Goal: Transaction & Acquisition: Purchase product/service

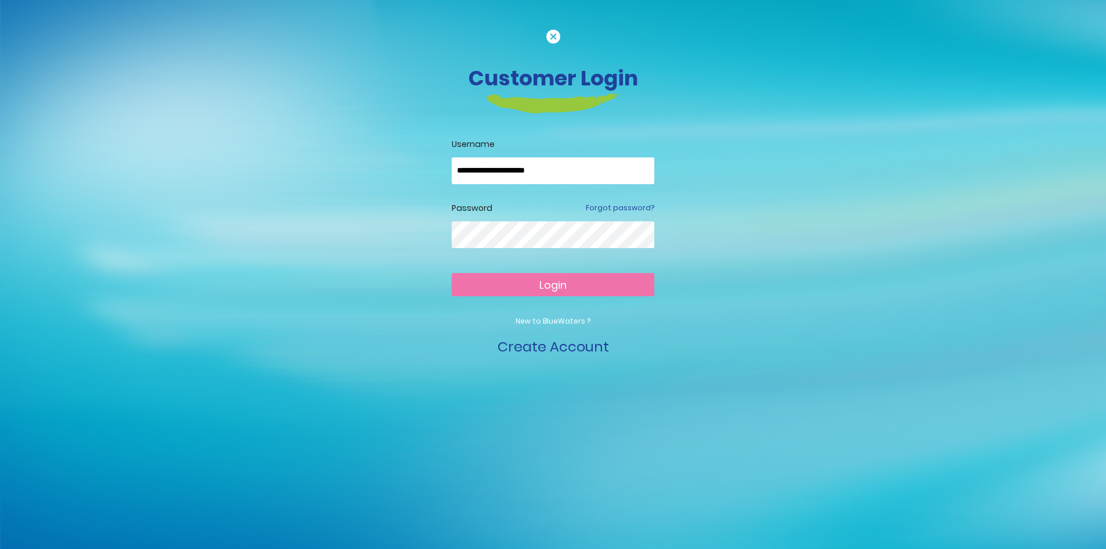
type input "**********"
click at [533, 286] on button "Login" at bounding box center [553, 284] width 203 height 23
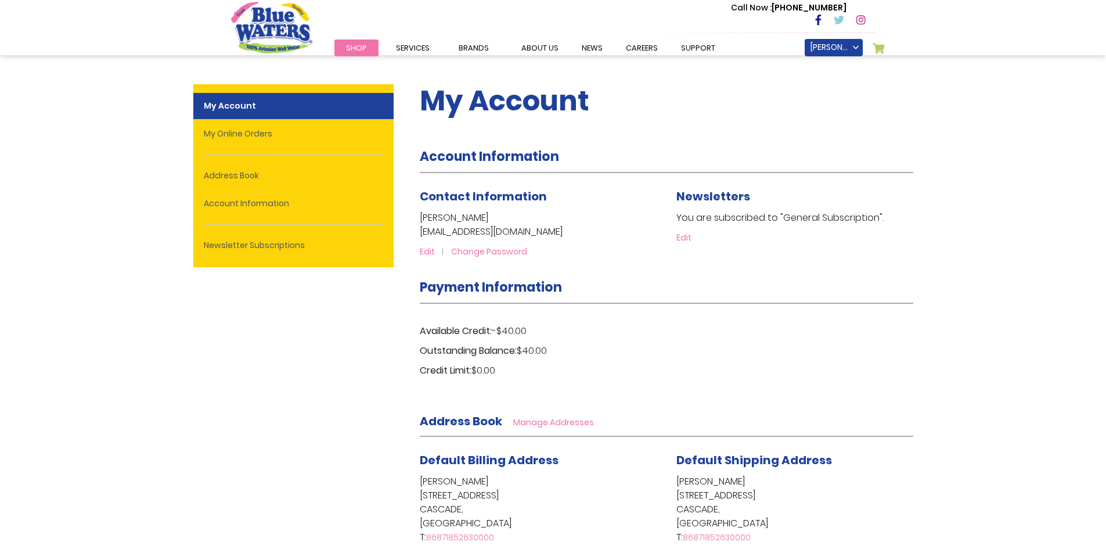
click at [355, 45] on span "Shop" at bounding box center [356, 47] width 21 height 11
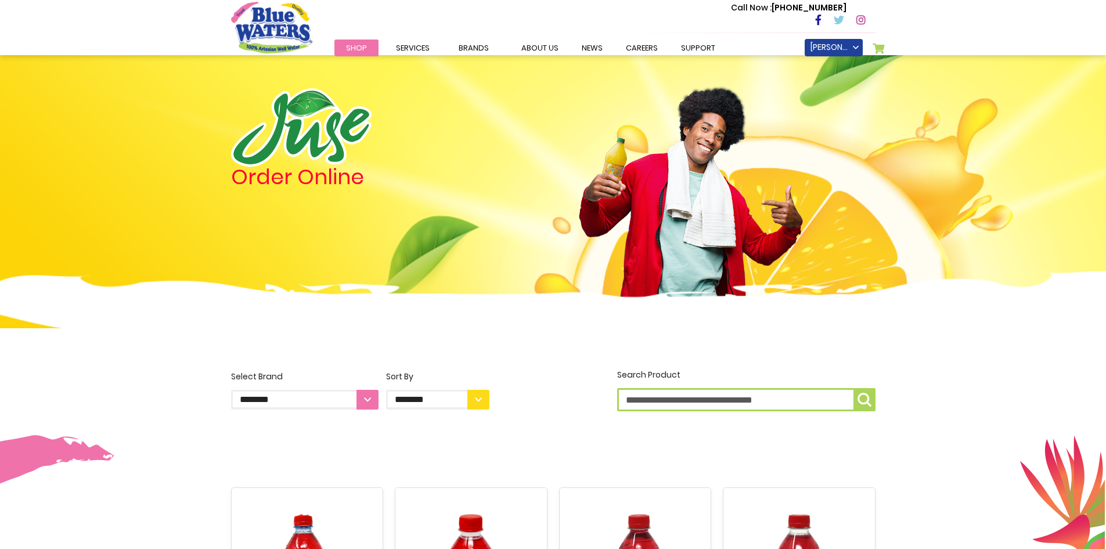
scroll to position [233, 0]
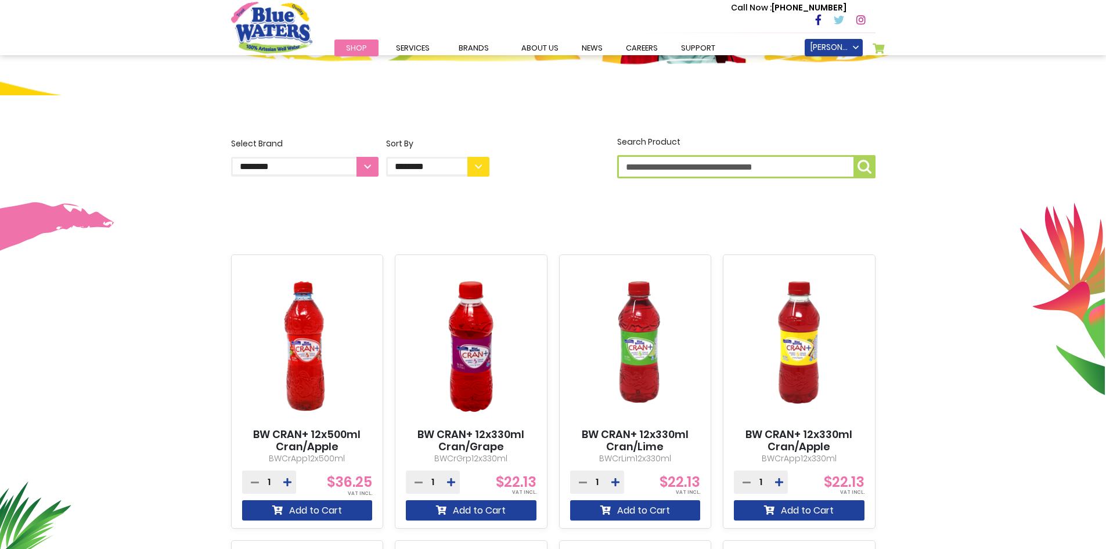
click at [688, 167] on input "Search Product" at bounding box center [746, 166] width 258 height 23
type input "**********"
click at [854, 155] on button "**********" at bounding box center [865, 166] width 22 height 23
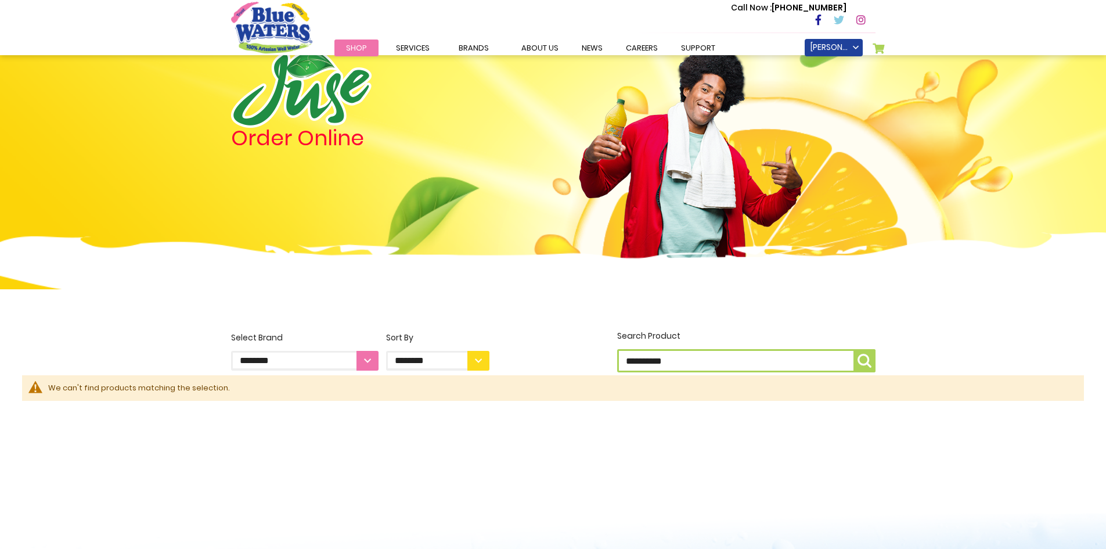
scroll to position [58, 0]
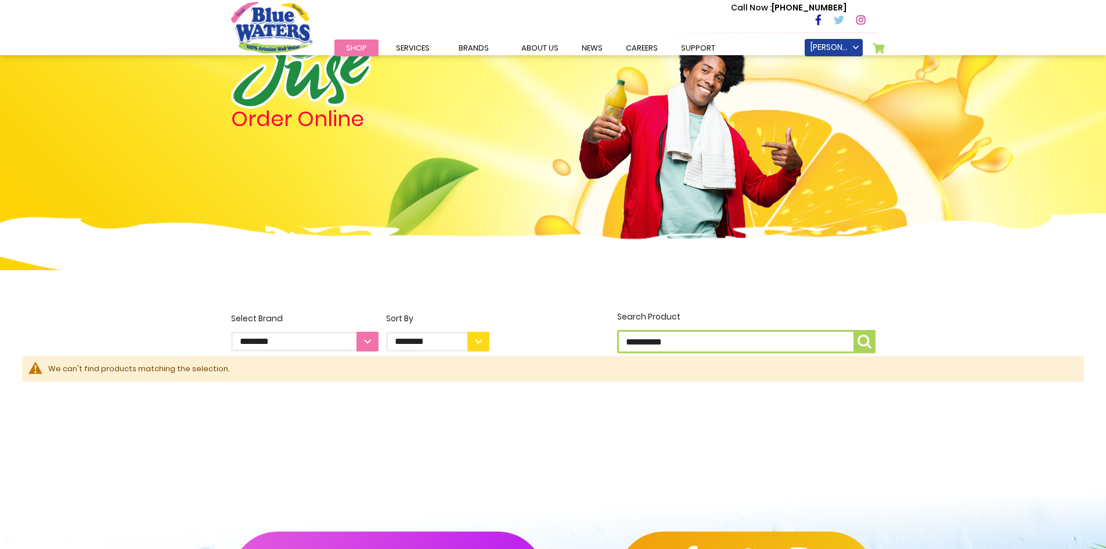
click at [474, 337] on select "**********" at bounding box center [437, 342] width 103 height 20
click at [366, 337] on select "**********" at bounding box center [305, 342] width 148 height 20
select select "**********"
click at [231, 332] on select "**********" at bounding box center [305, 342] width 148 height 20
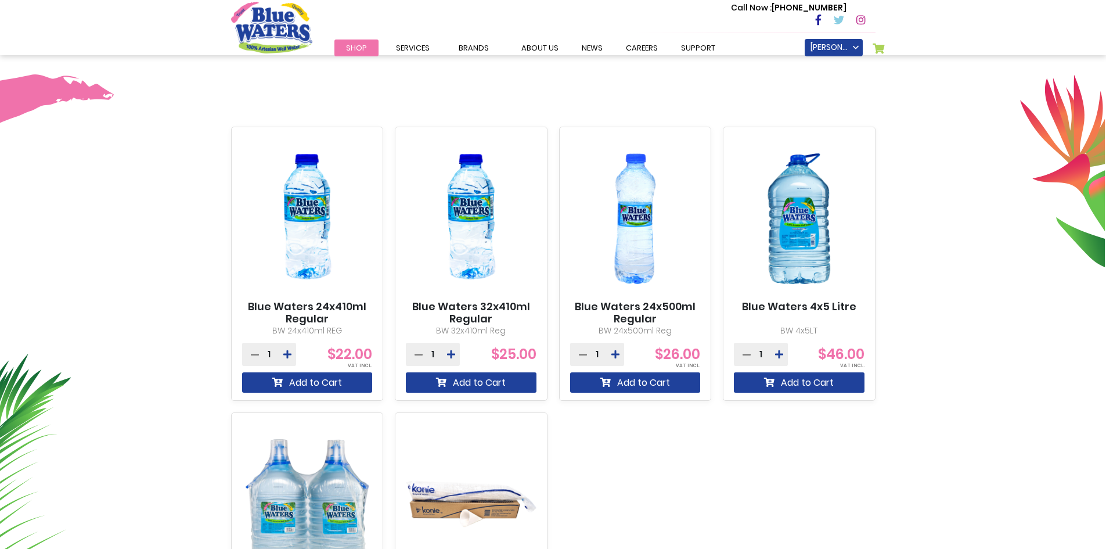
scroll to position [349, 0]
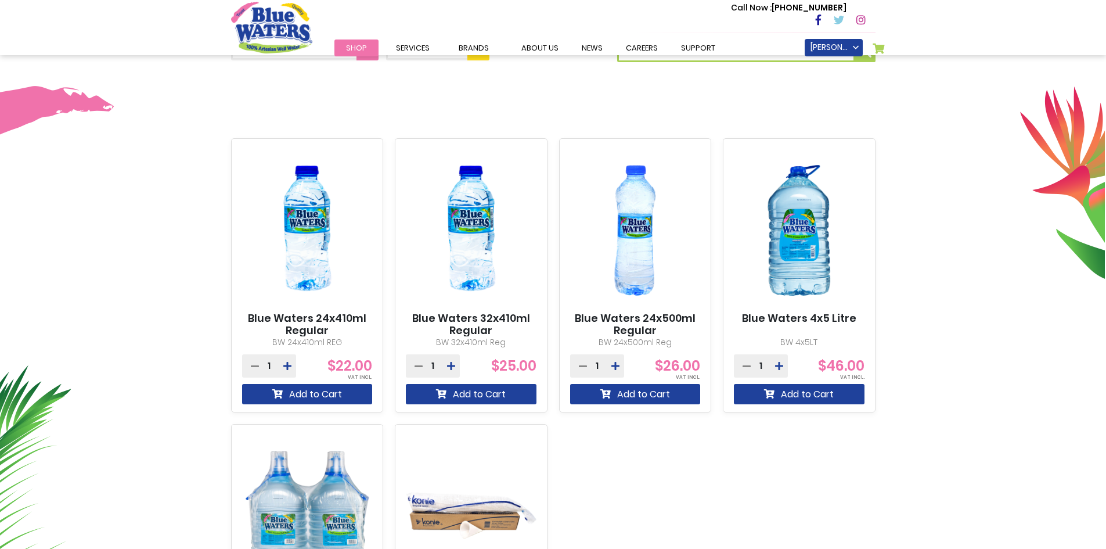
click at [361, 48] on span "Shop" at bounding box center [356, 47] width 21 height 11
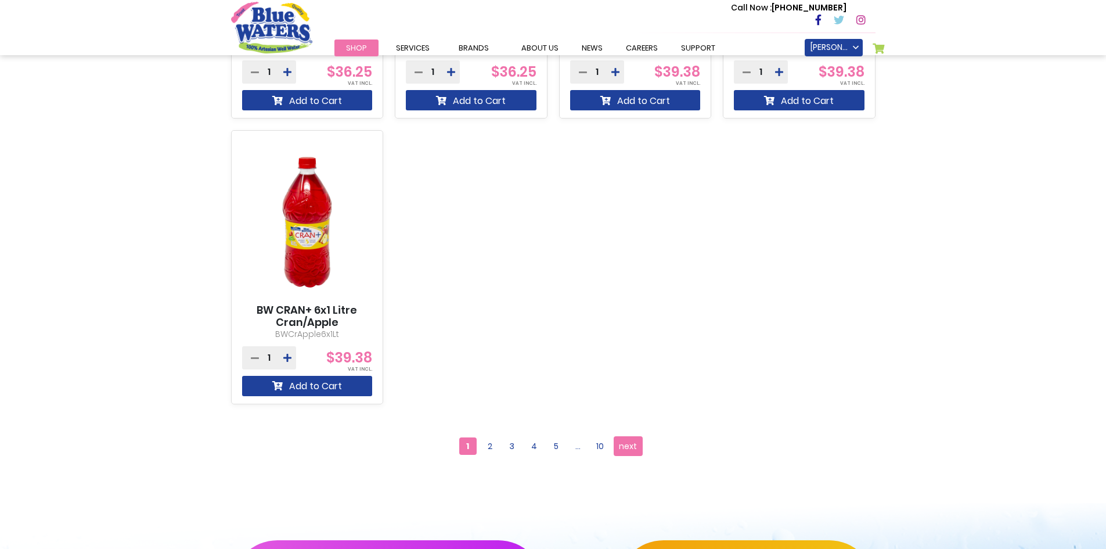
scroll to position [929, 0]
click at [491, 445] on span "2" at bounding box center [489, 445] width 17 height 17
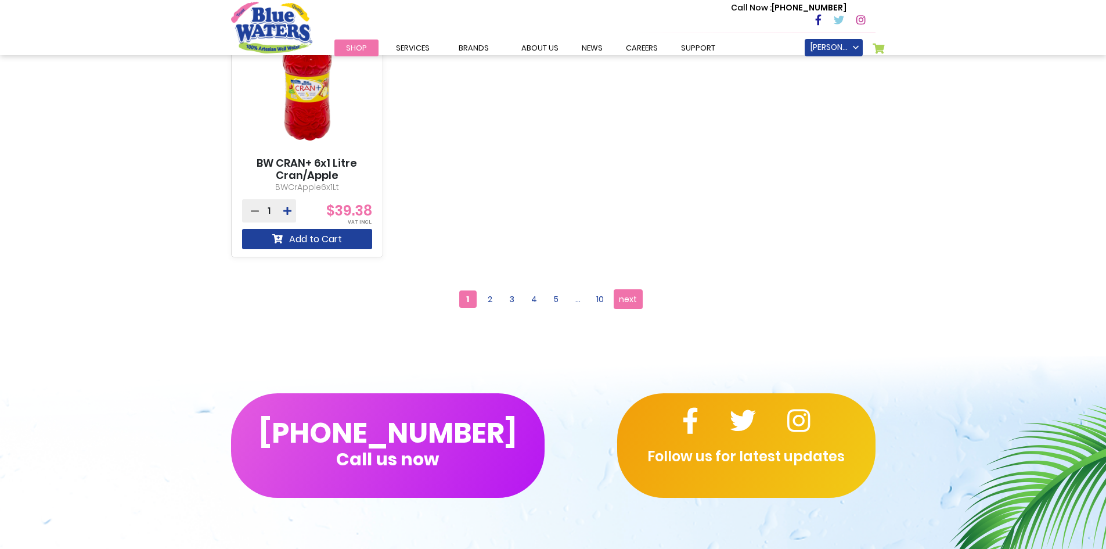
scroll to position [1103, 0]
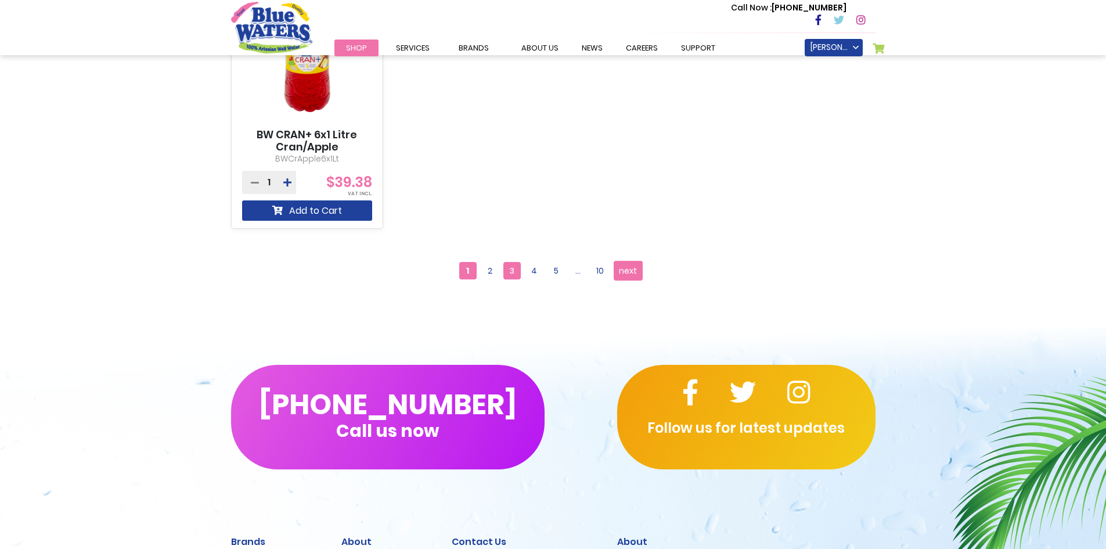
click at [510, 269] on span "3" at bounding box center [511, 270] width 17 height 17
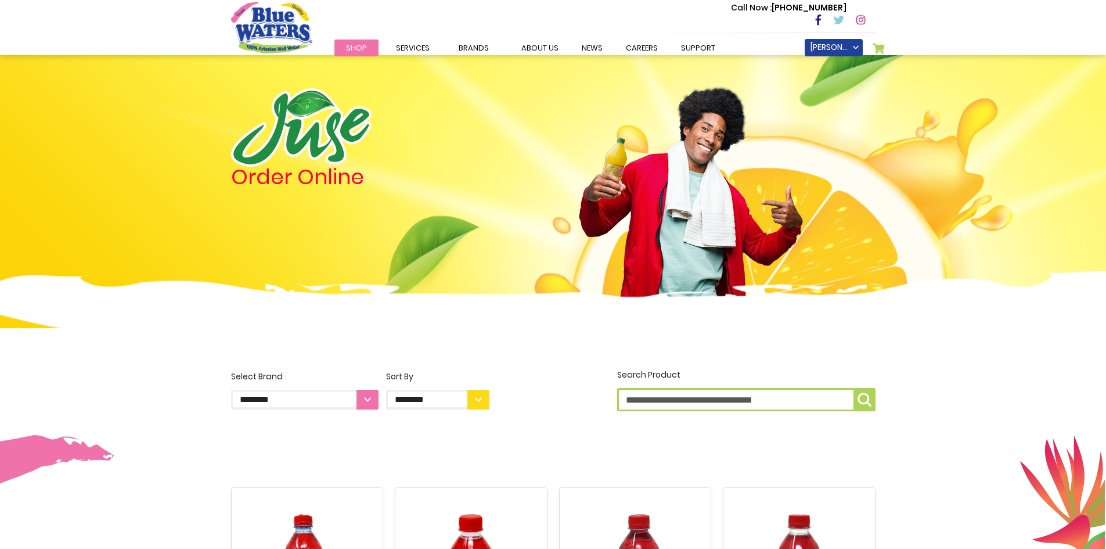
scroll to position [1103, 0]
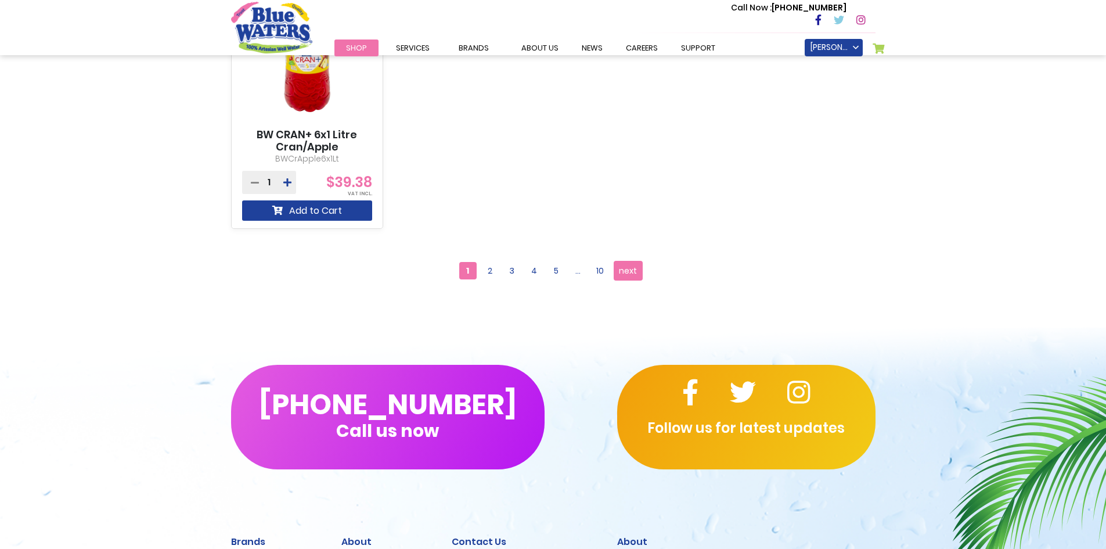
click at [531, 270] on span "4" at bounding box center [534, 270] width 17 height 17
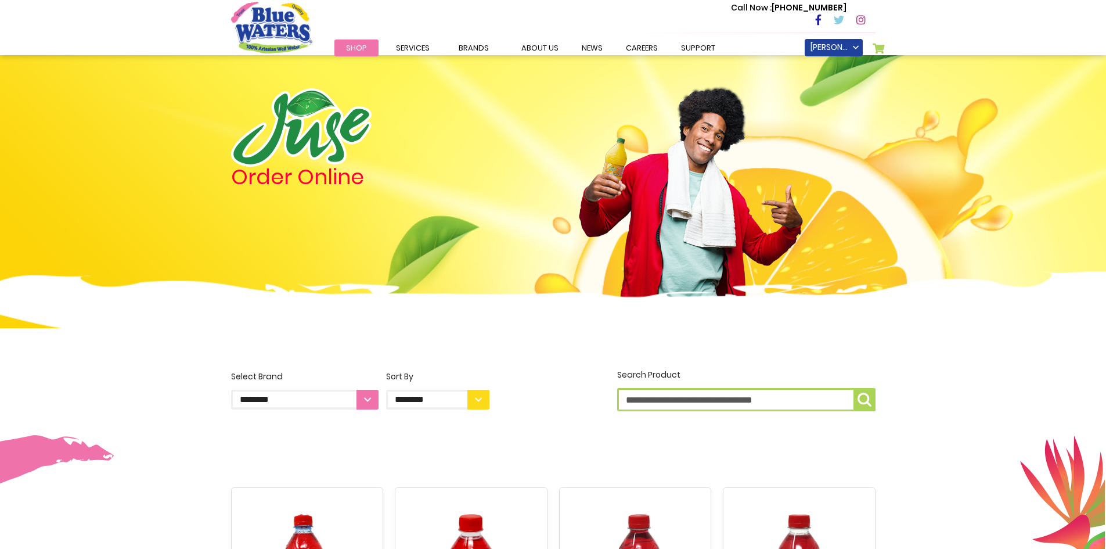
scroll to position [1050, 0]
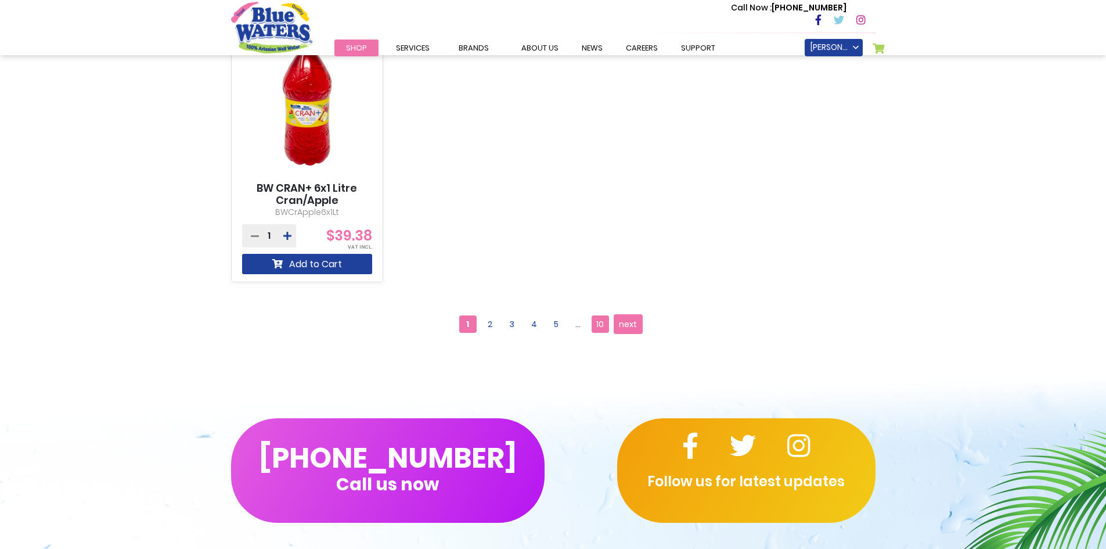
click at [598, 322] on span "10" at bounding box center [600, 323] width 17 height 17
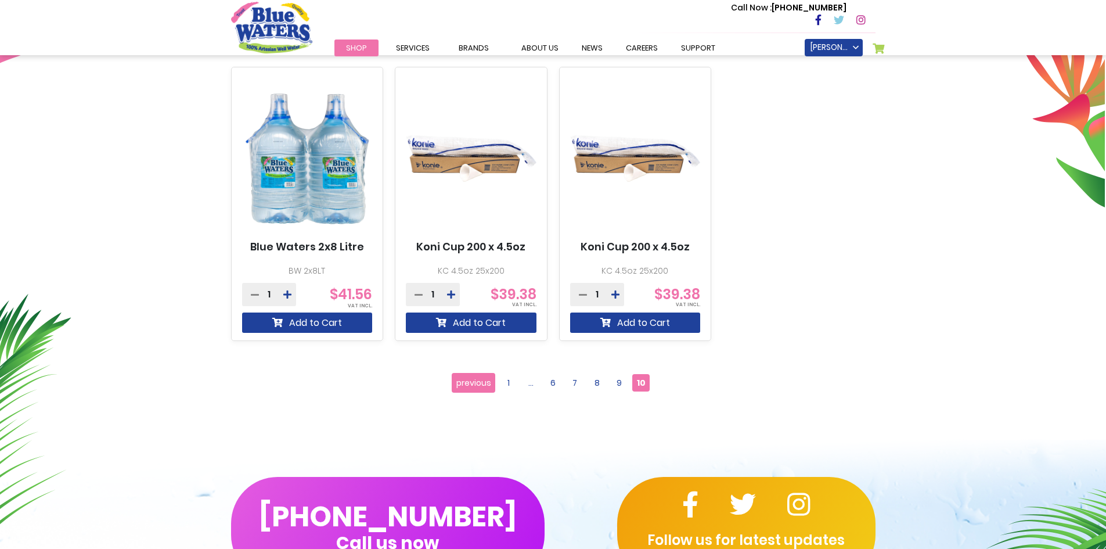
scroll to position [465, 0]
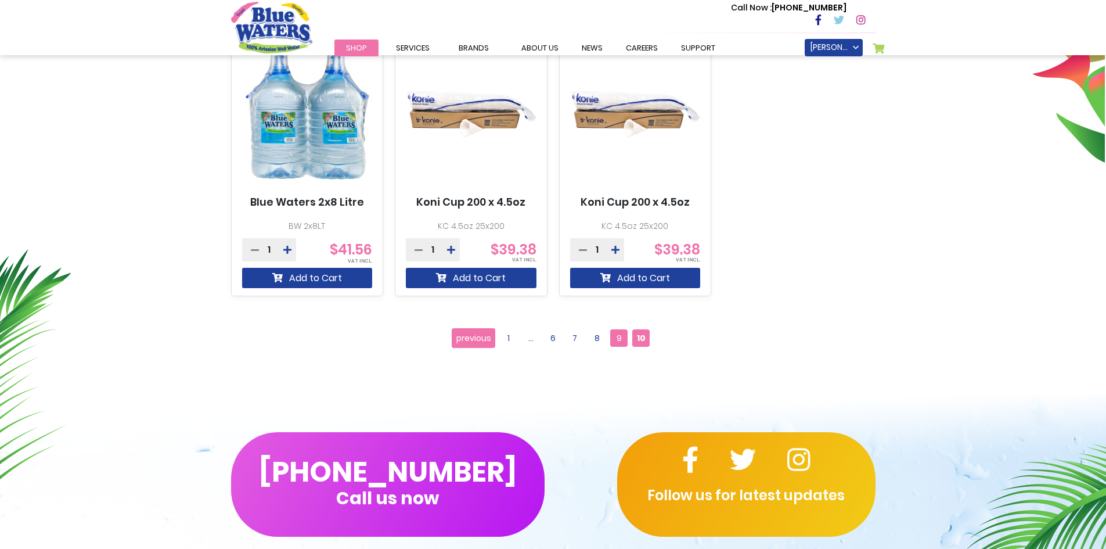
click at [618, 336] on span "9" at bounding box center [618, 337] width 17 height 17
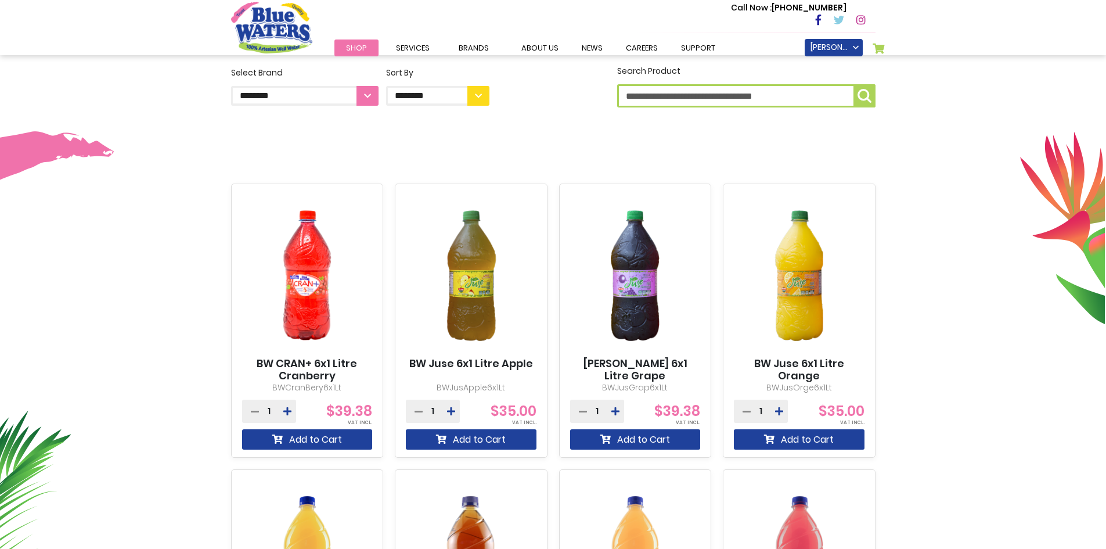
scroll to position [290, 0]
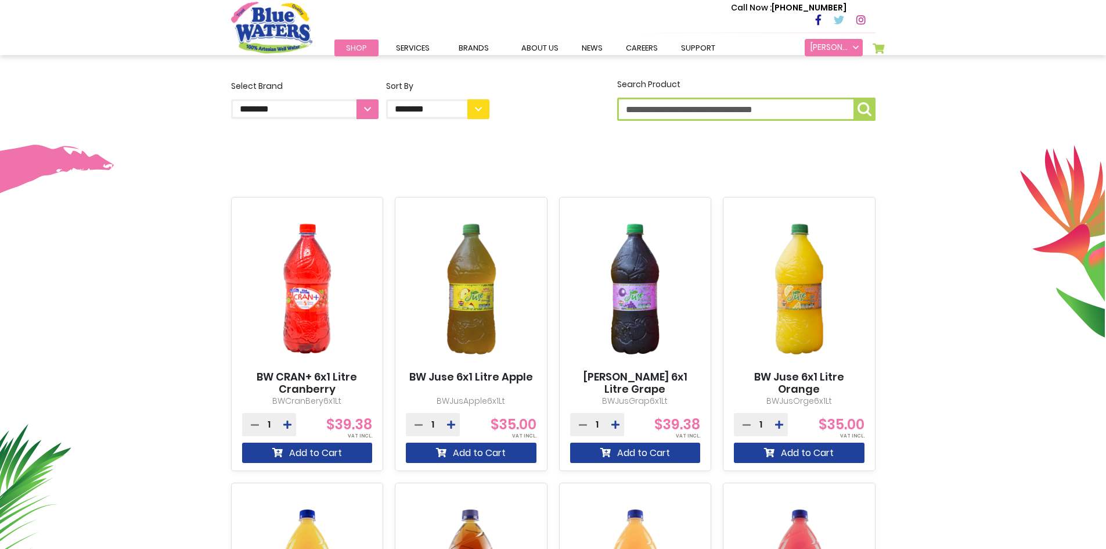
click at [855, 49] on link "[PERSON_NAME]" at bounding box center [834, 47] width 58 height 17
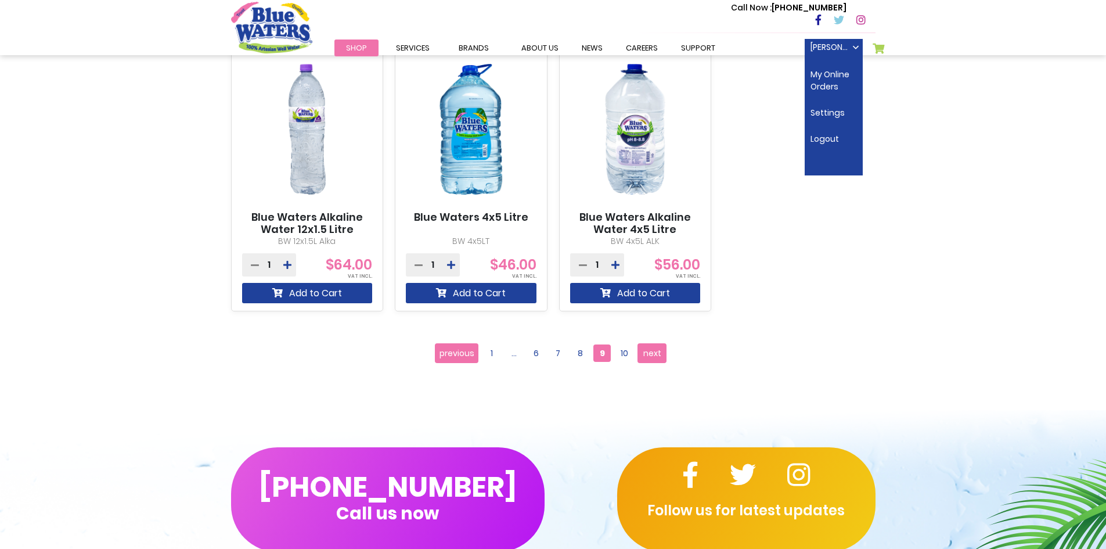
scroll to position [1045, 0]
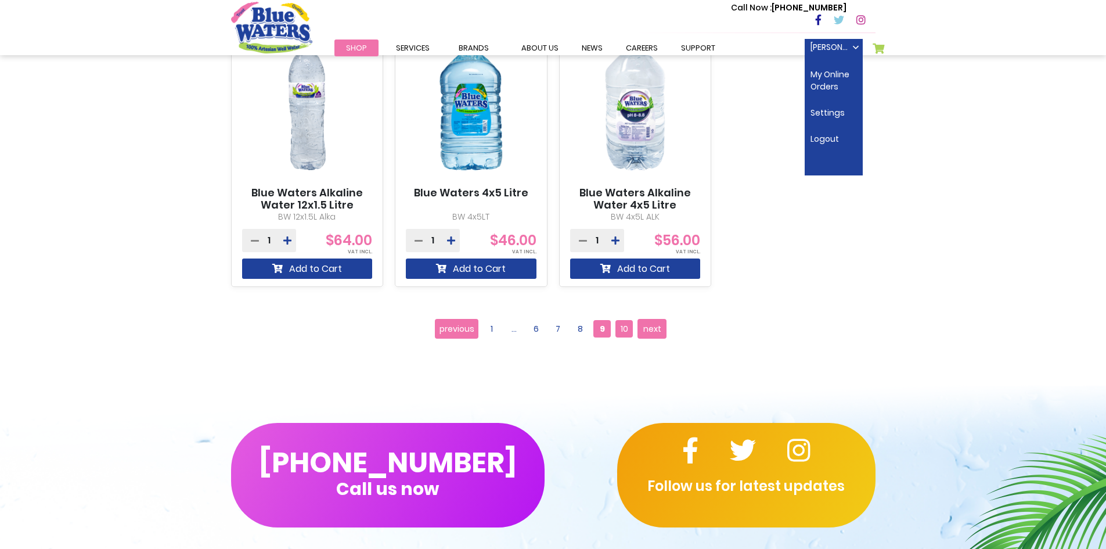
click at [627, 325] on span "10" at bounding box center [624, 328] width 17 height 17
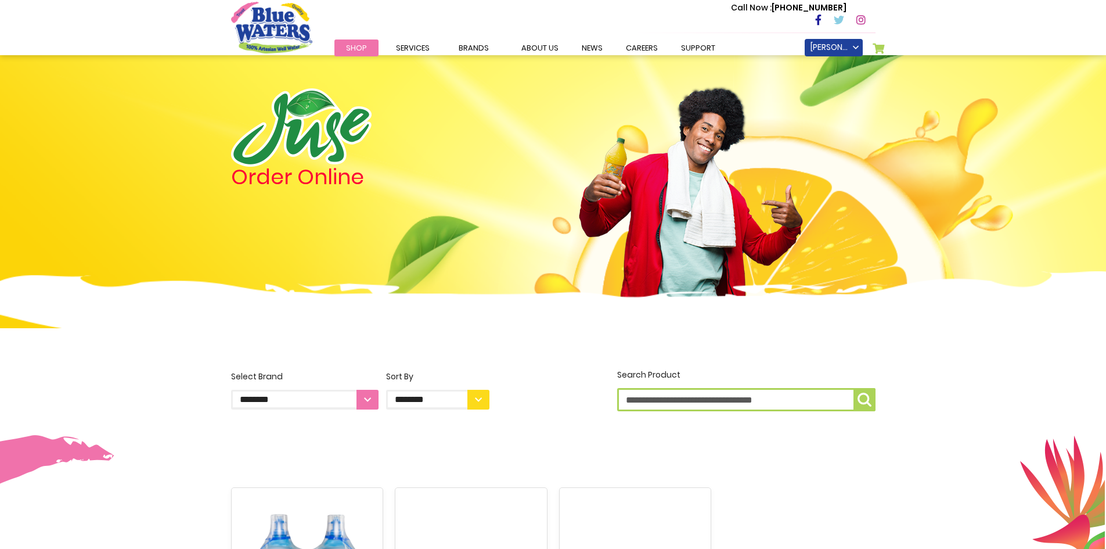
scroll to position [349, 0]
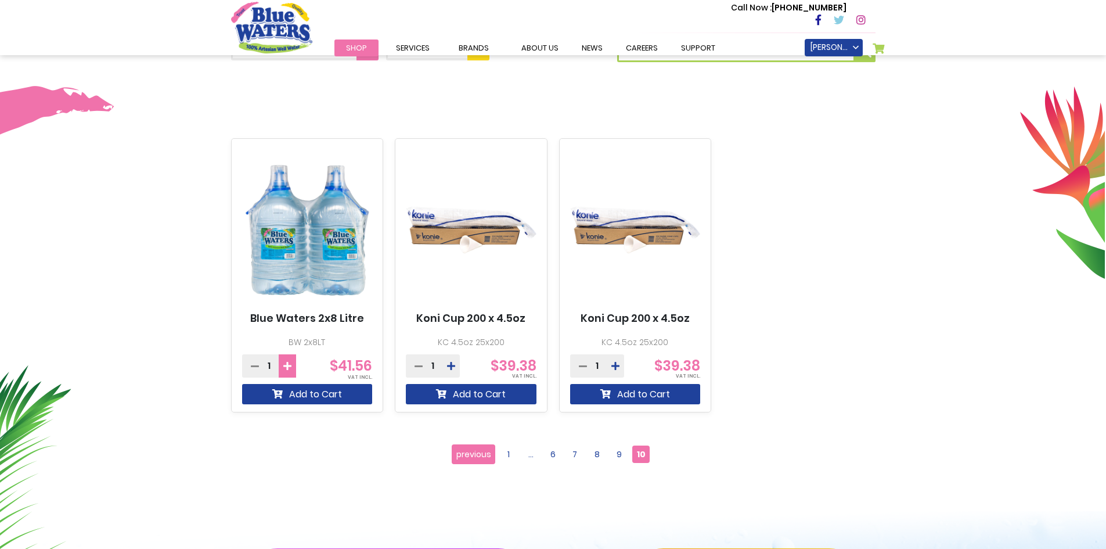
click at [287, 362] on icon at bounding box center [287, 365] width 8 height 9
click at [321, 391] on button "Add to Cart" at bounding box center [307, 394] width 131 height 20
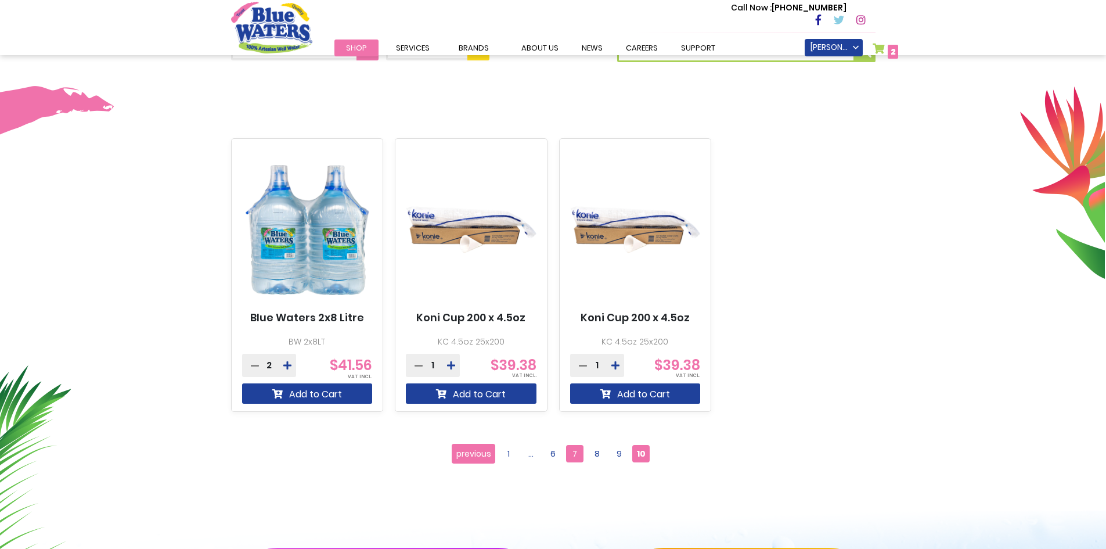
click at [575, 452] on span "7" at bounding box center [574, 453] width 17 height 17
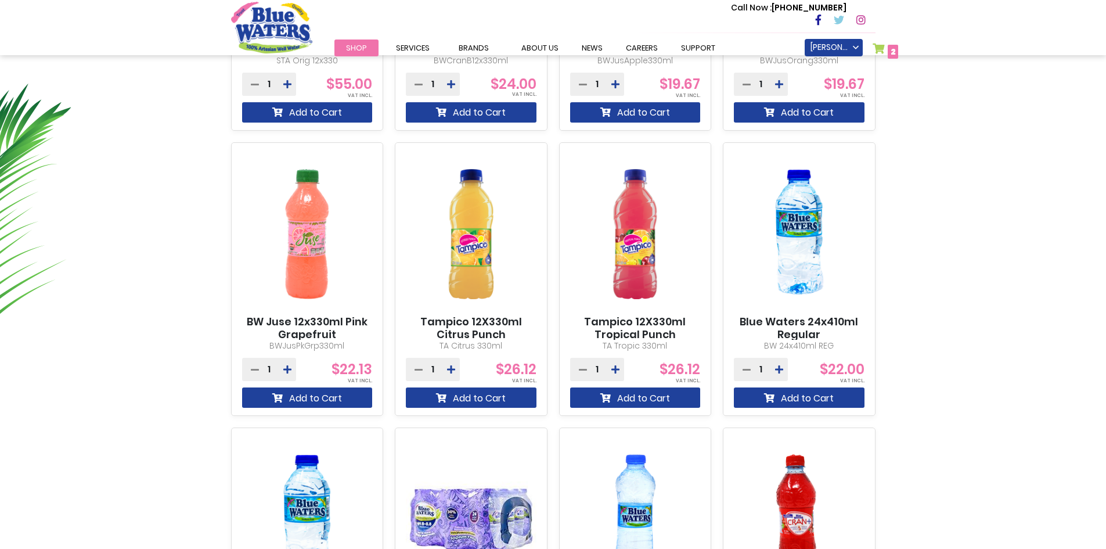
scroll to position [639, 0]
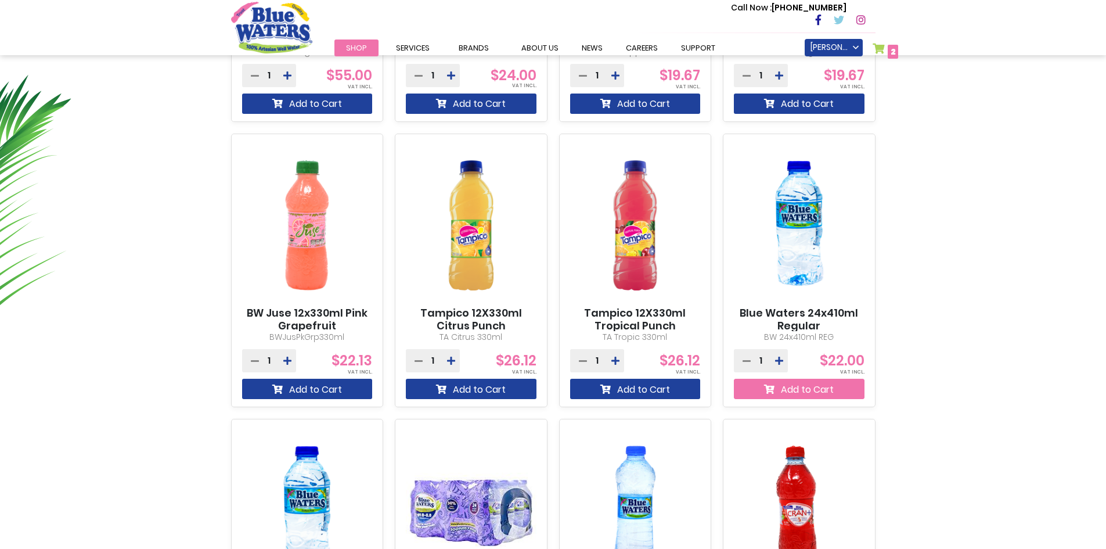
click at [801, 388] on button "Add to Cart" at bounding box center [799, 389] width 131 height 20
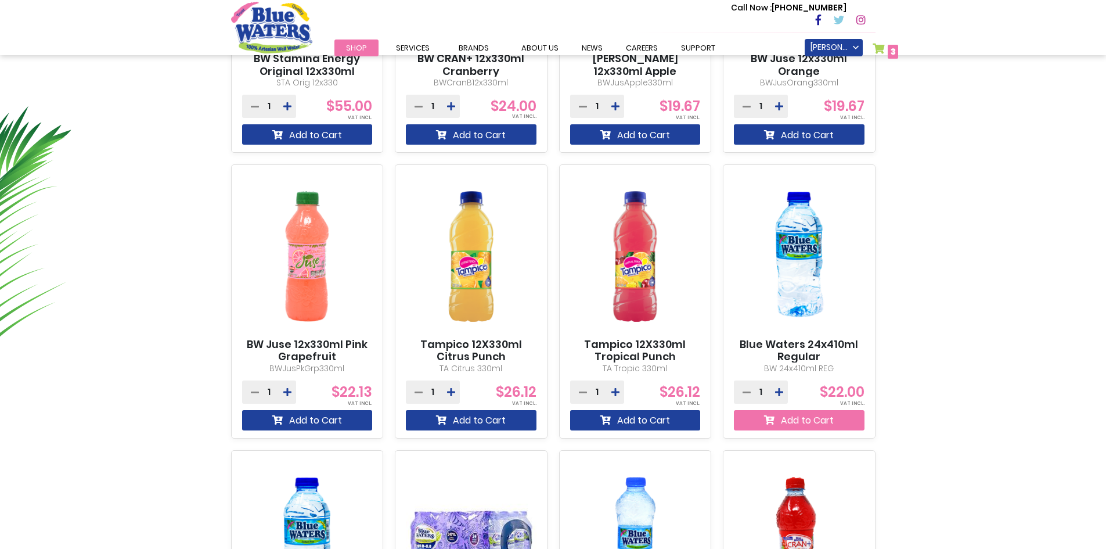
scroll to position [671, 0]
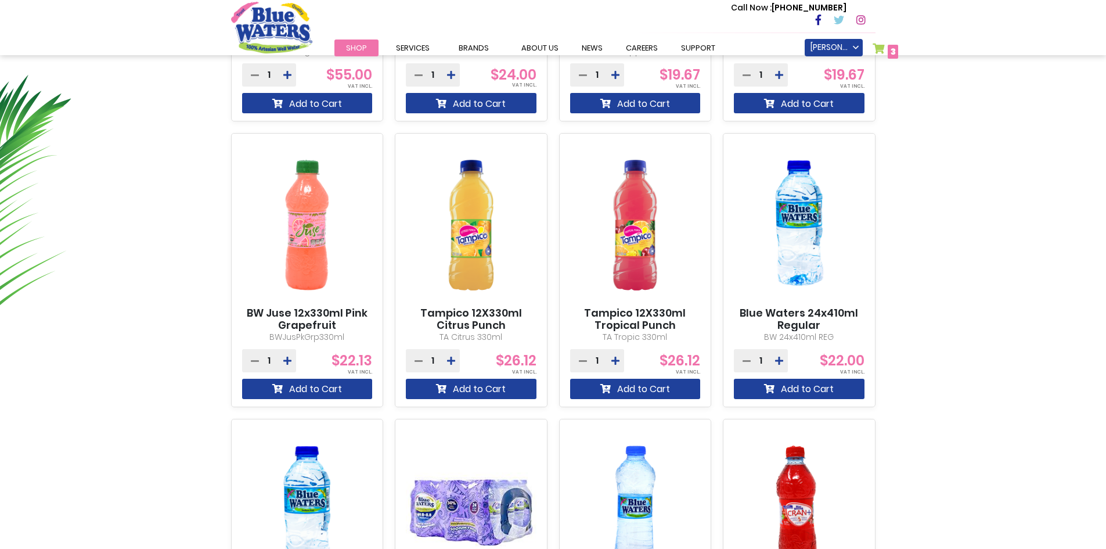
click at [884, 49] on link "My Cart 3 3 items" at bounding box center [886, 51] width 26 height 17
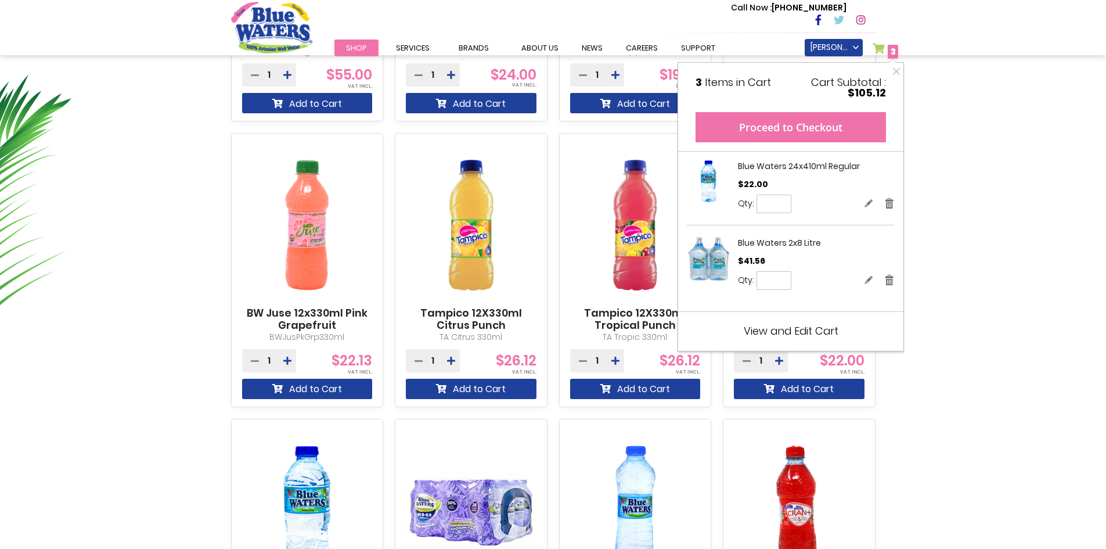
click at [791, 120] on button "Proceed to Checkout" at bounding box center [791, 127] width 190 height 30
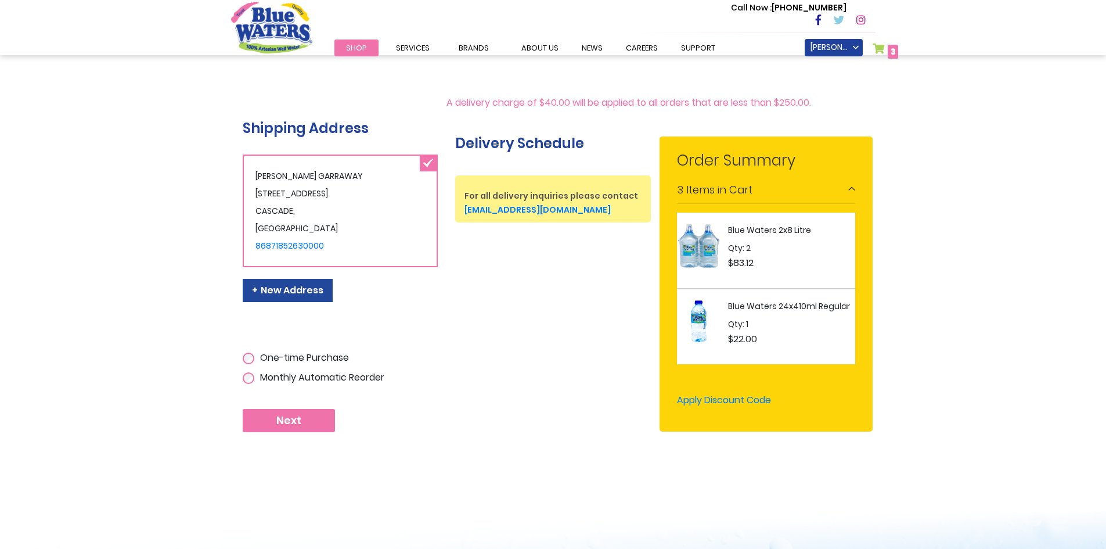
scroll to position [259, 0]
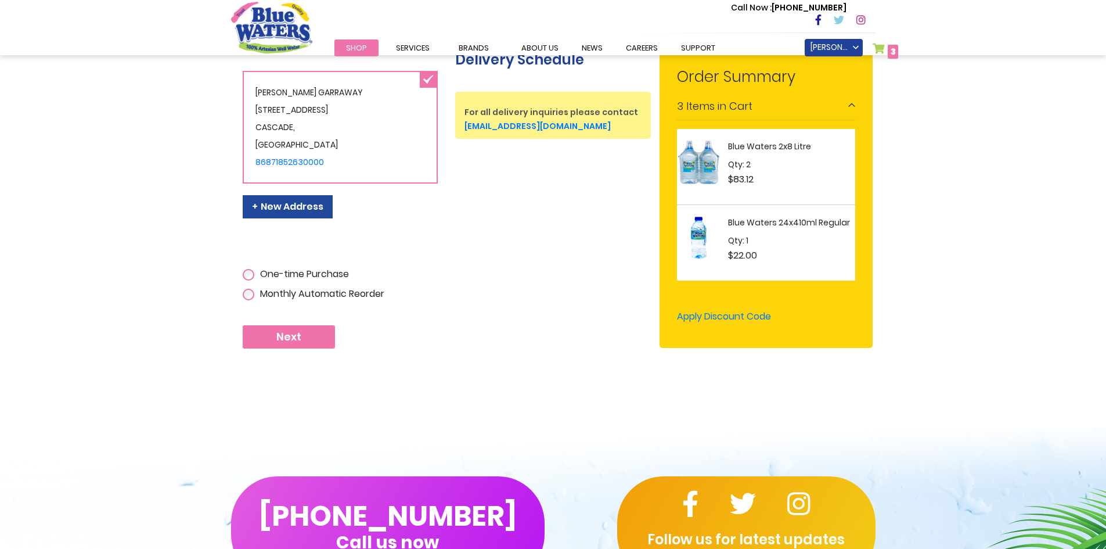
click at [294, 336] on span "Next" at bounding box center [288, 336] width 25 height 13
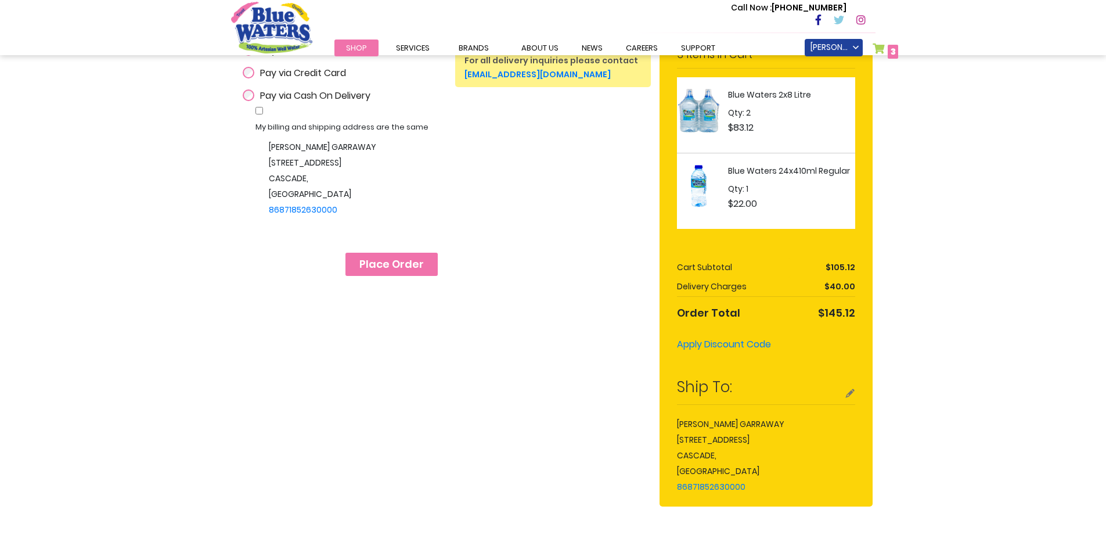
scroll to position [348, 0]
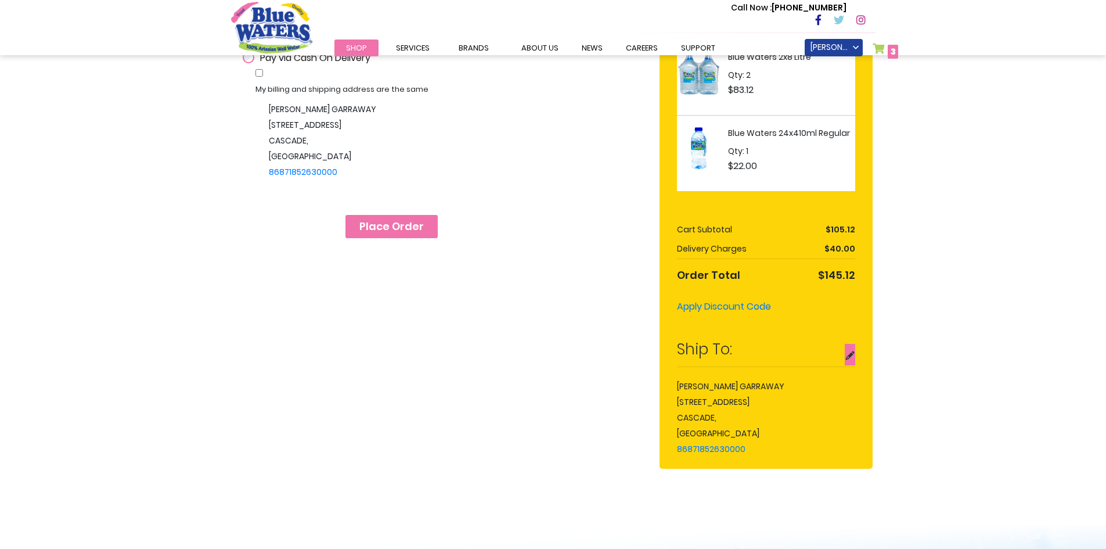
click at [848, 356] on button "edit" at bounding box center [850, 354] width 10 height 21
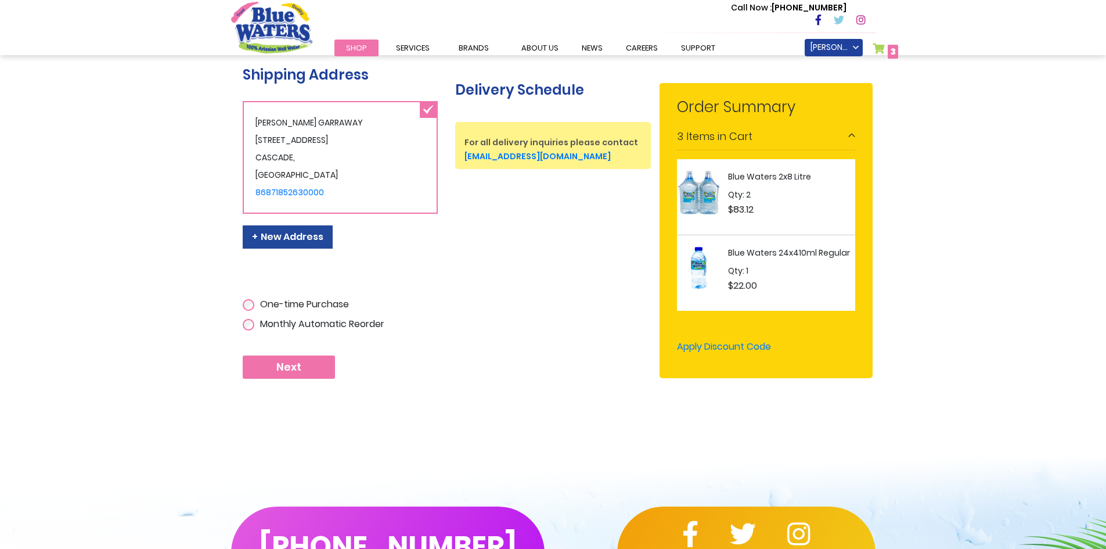
scroll to position [232, 0]
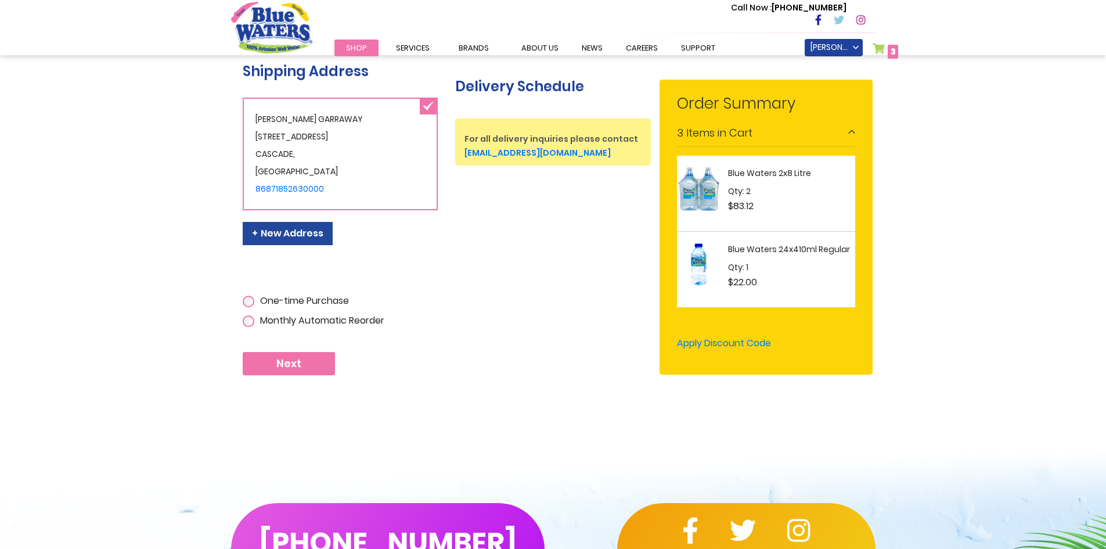
click at [285, 362] on span "Next" at bounding box center [288, 363] width 25 height 13
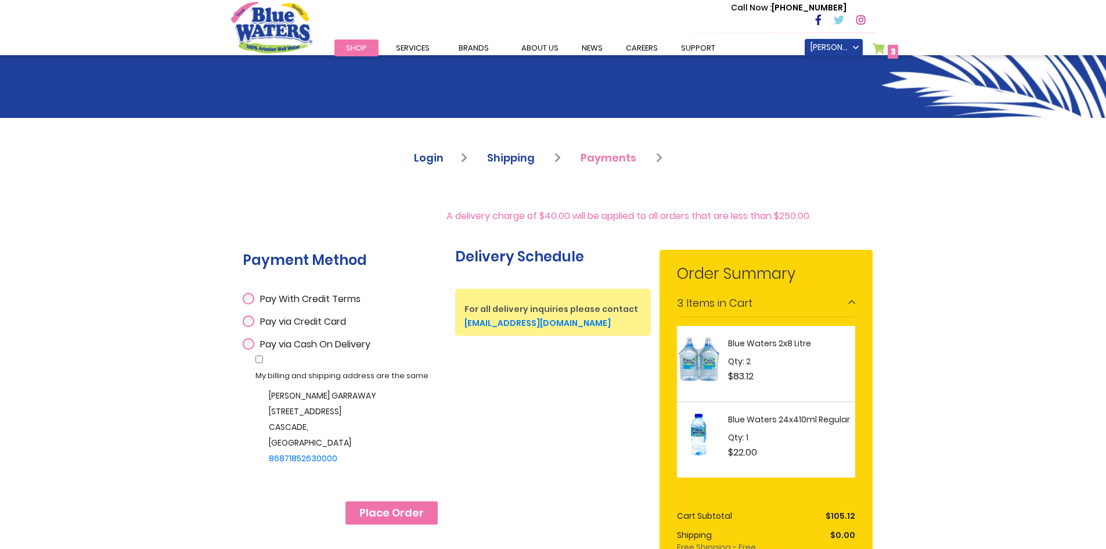
scroll to position [58, 0]
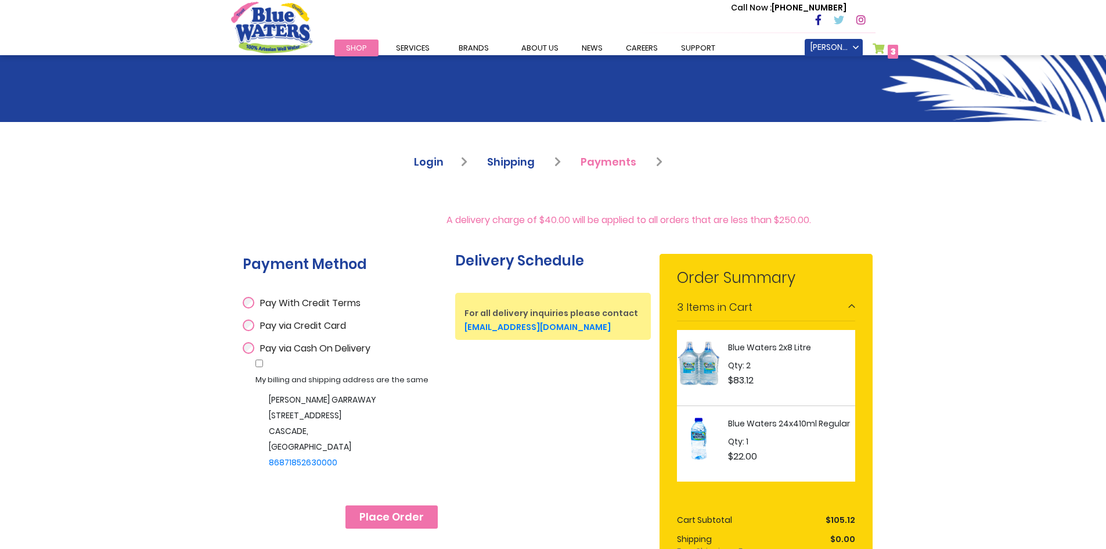
click at [879, 46] on link "My Cart 3 3 items" at bounding box center [886, 51] width 26 height 17
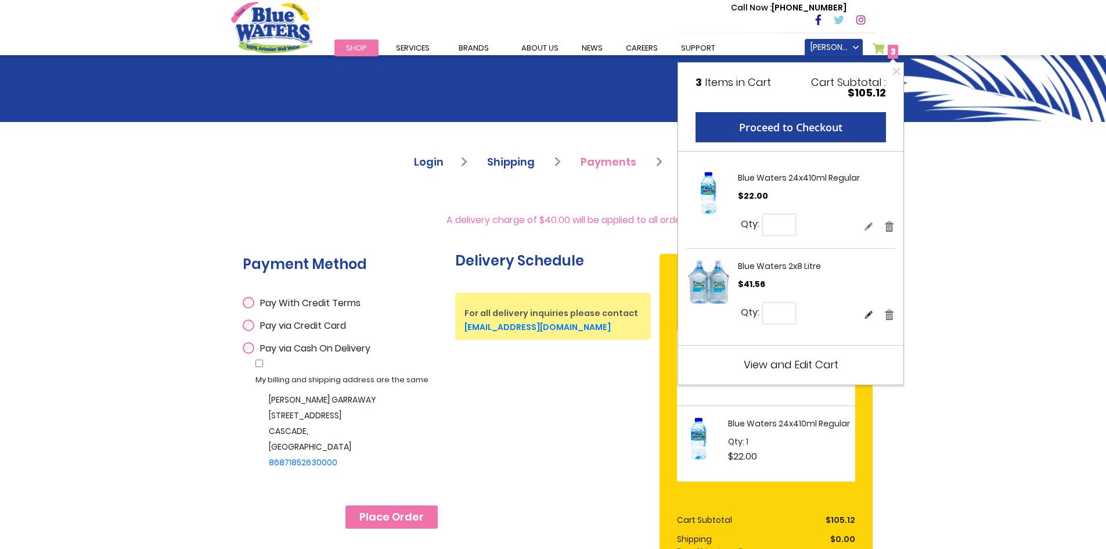
click at [867, 315] on link "Edit" at bounding box center [868, 314] width 9 height 12
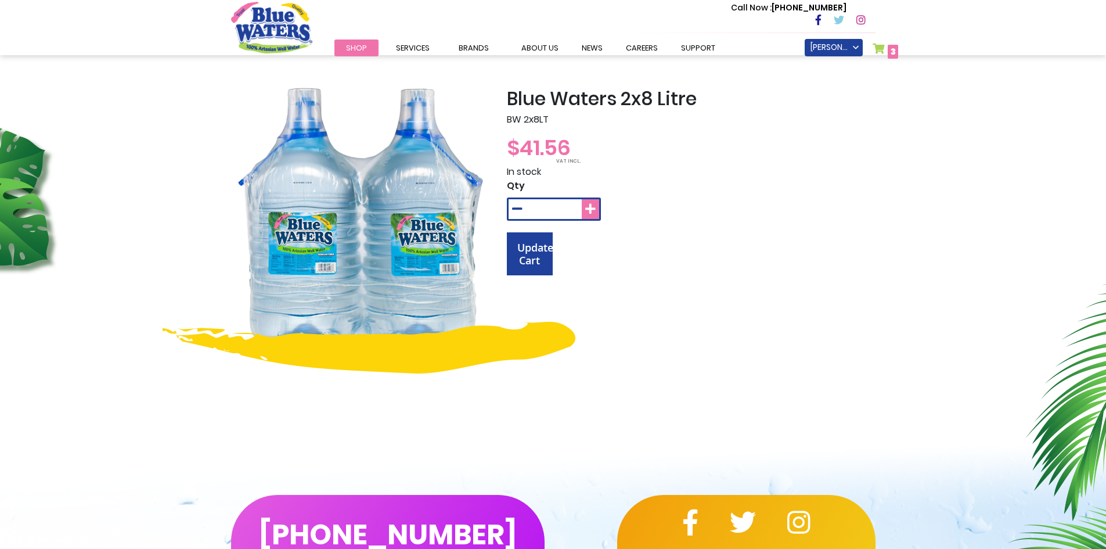
click at [593, 208] on icon at bounding box center [590, 209] width 10 height 12
type input "*"
click at [530, 248] on span "Update Cart" at bounding box center [535, 253] width 36 height 27
click at [882, 49] on link "My Cart 3 3 items" at bounding box center [886, 51] width 26 height 17
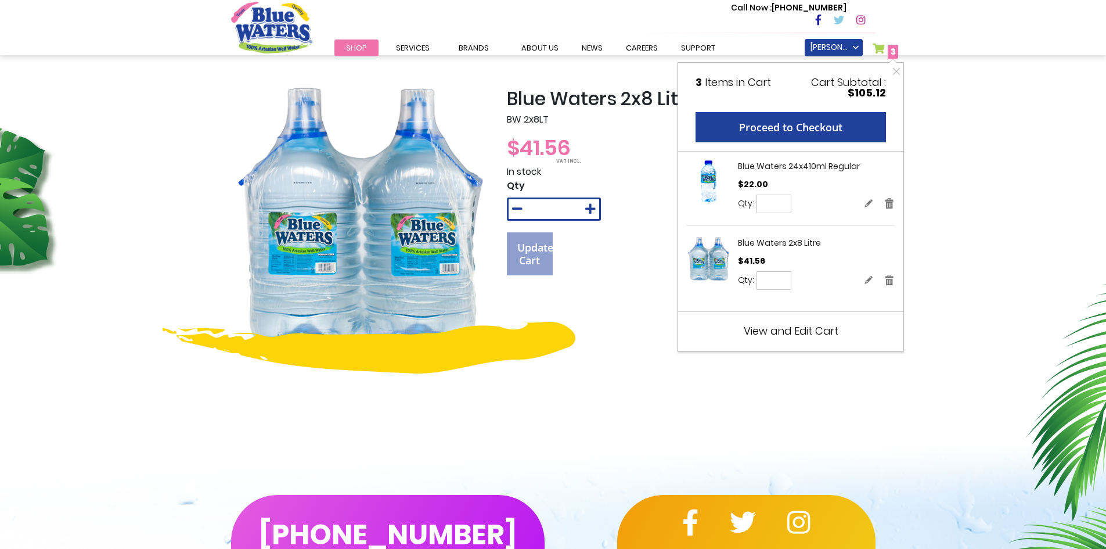
click at [530, 260] on div "Update Cart" at bounding box center [554, 258] width 94 height 52
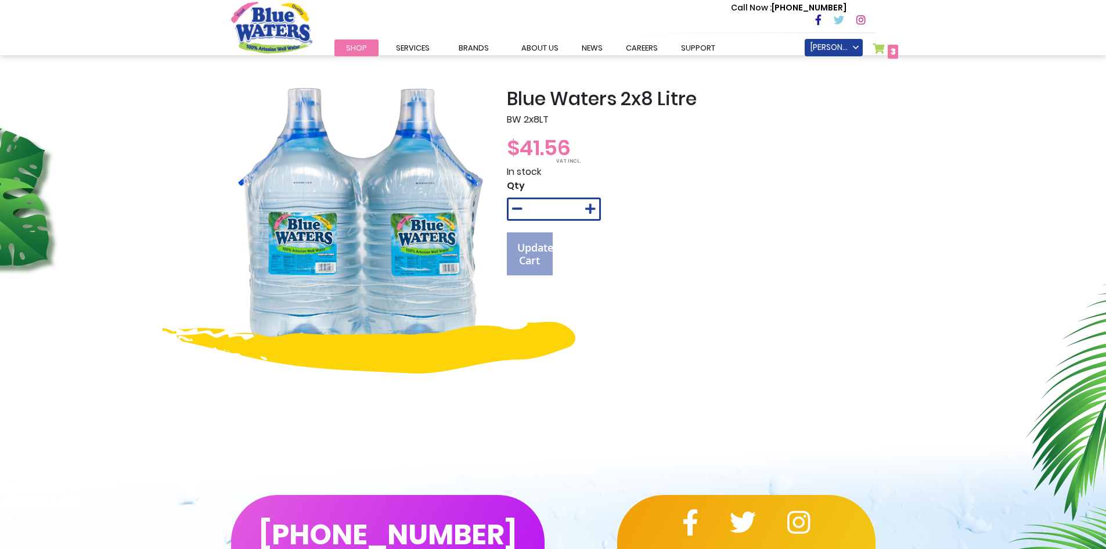
click at [541, 257] on div "Update Cart" at bounding box center [554, 258] width 94 height 52
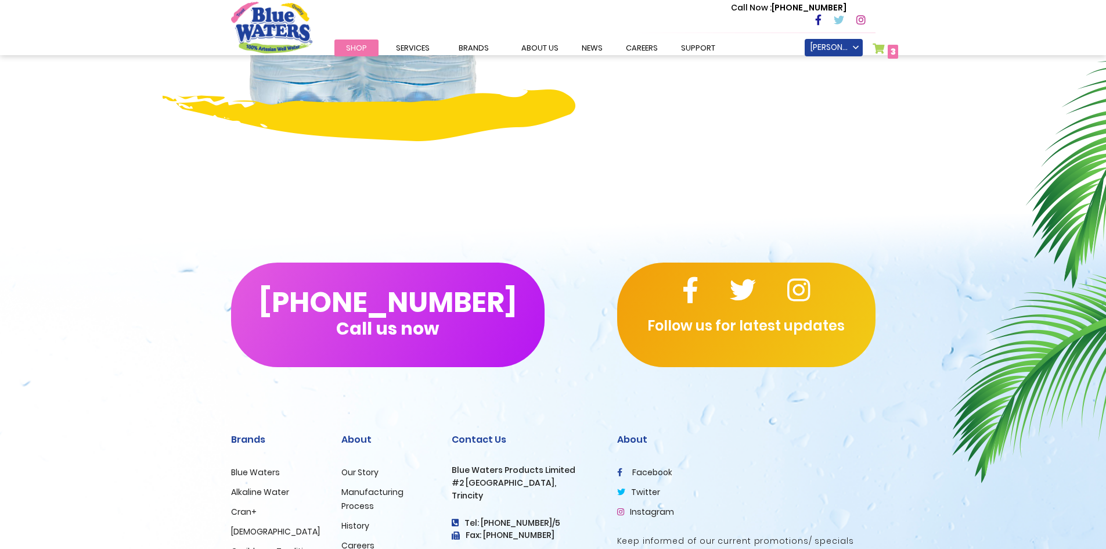
scroll to position [367, 0]
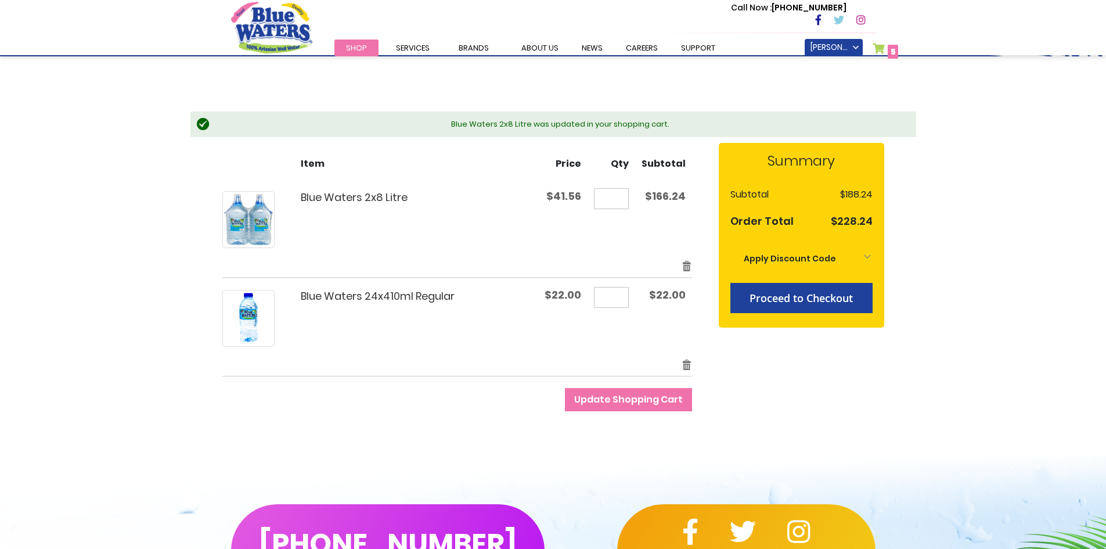
scroll to position [116, 0]
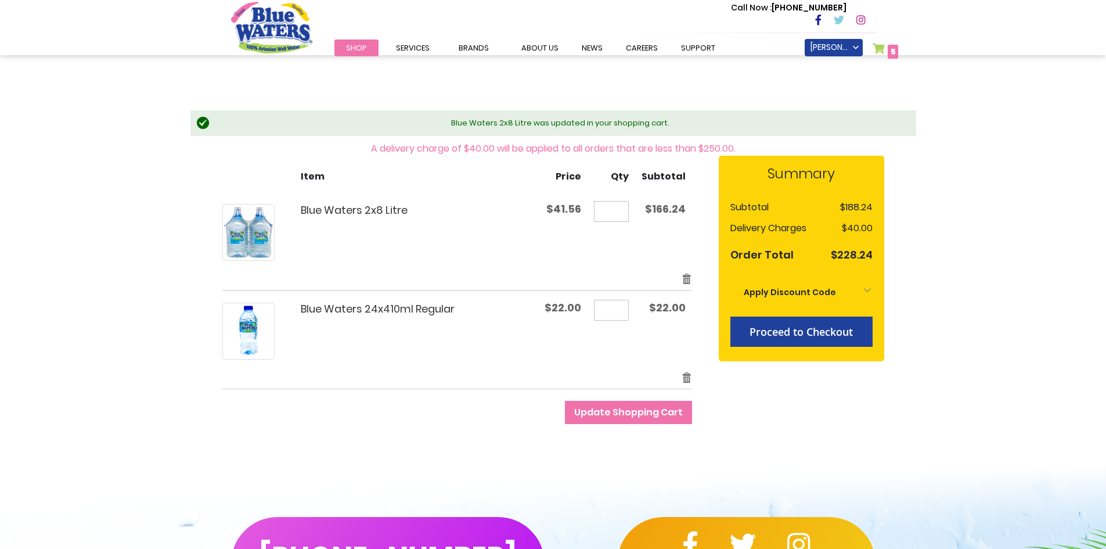
click at [618, 207] on input "*" at bounding box center [611, 211] width 35 height 21
type input "*"
click at [792, 330] on span "Proceed to Checkout" at bounding box center [801, 332] width 103 height 14
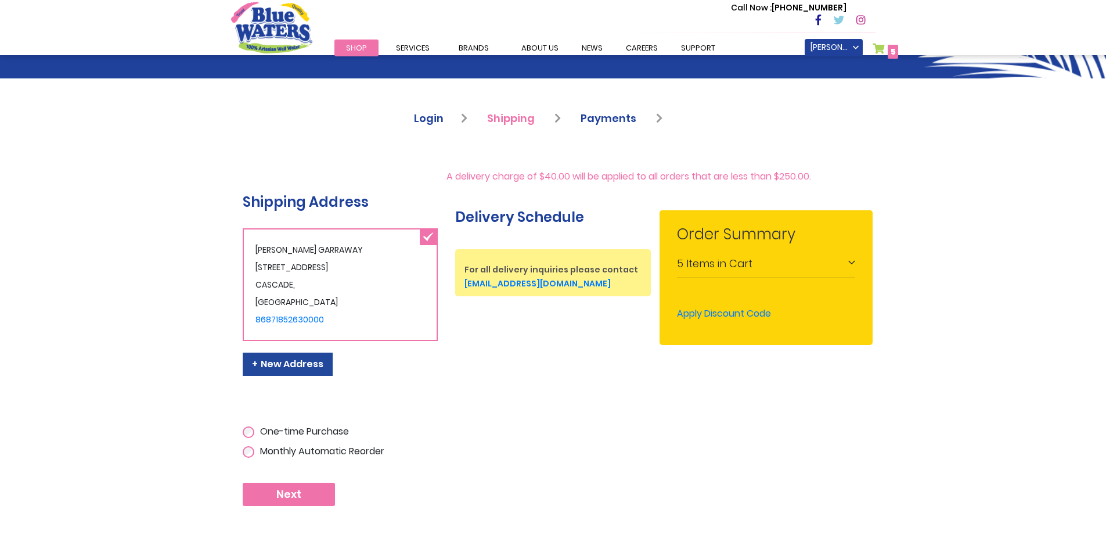
scroll to position [39, 0]
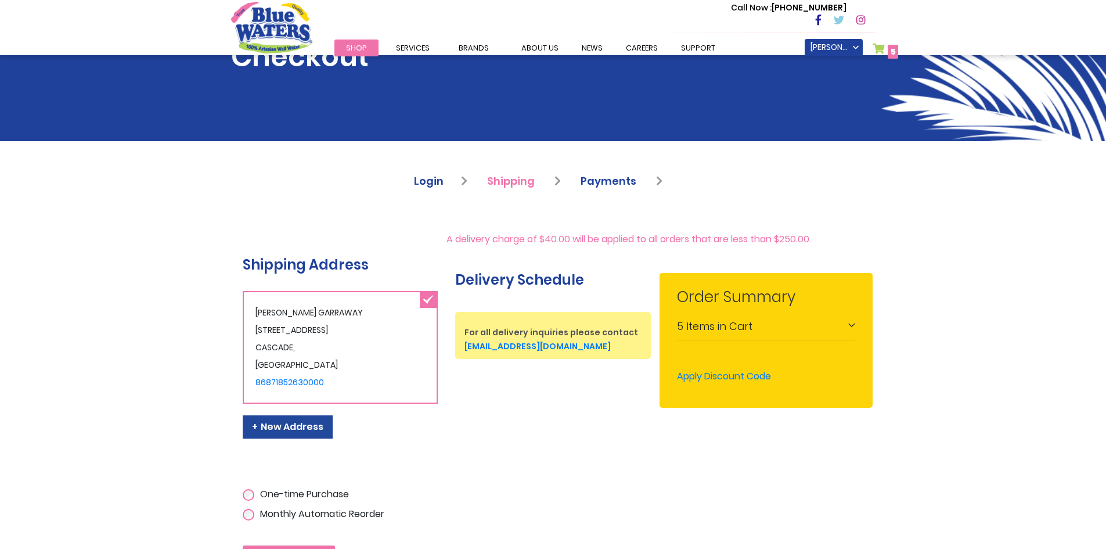
click at [886, 46] on link "My Cart 5 5 items" at bounding box center [886, 51] width 26 height 17
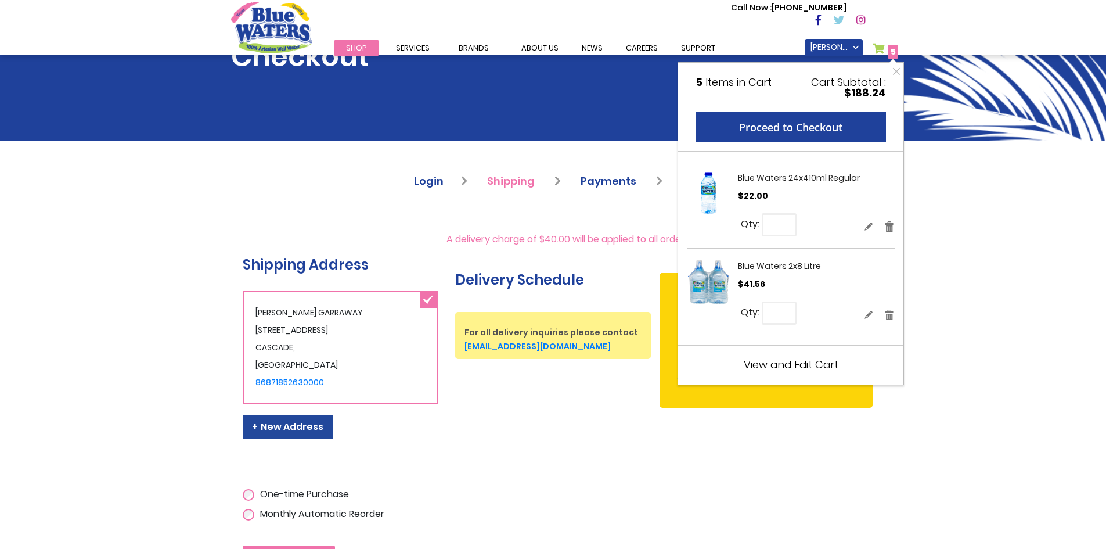
click at [783, 310] on input "*" at bounding box center [779, 312] width 35 height 23
type input "*"
click at [823, 303] on span "Update" at bounding box center [824, 303] width 27 height 9
click at [895, 70] on button "Close" at bounding box center [896, 71] width 15 height 17
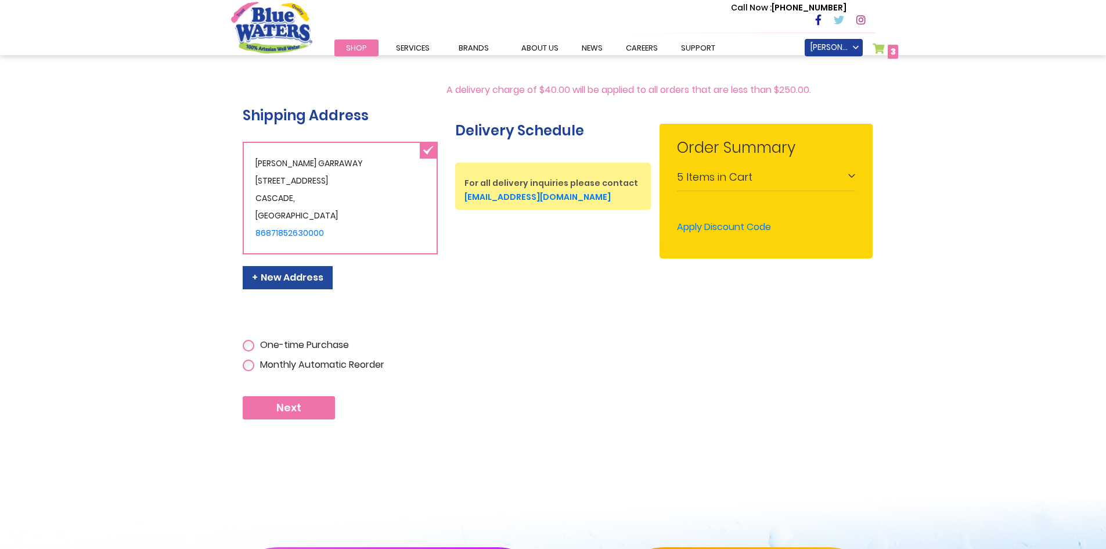
scroll to position [213, 0]
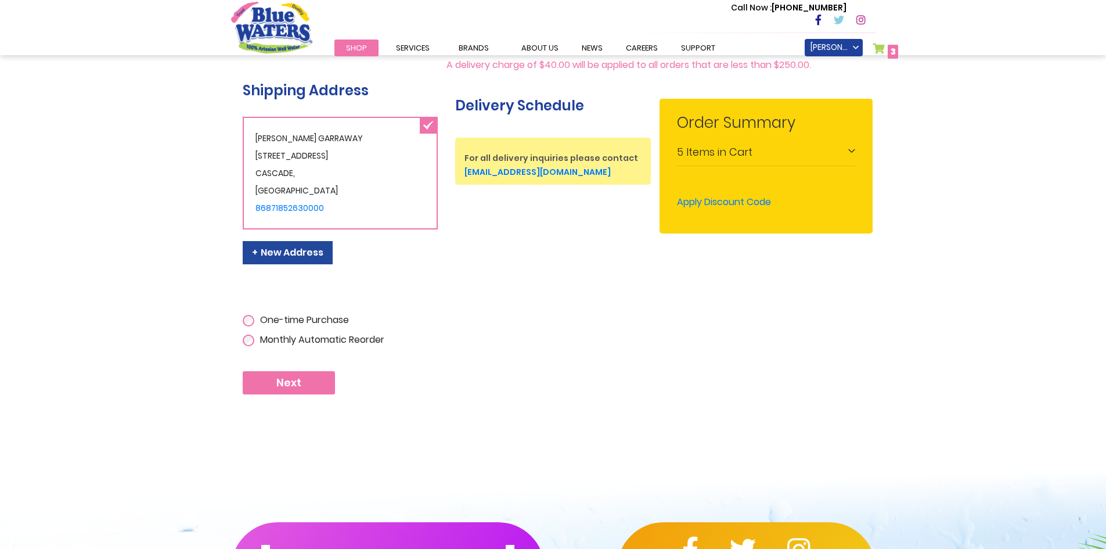
click at [286, 386] on span "Next" at bounding box center [288, 382] width 25 height 13
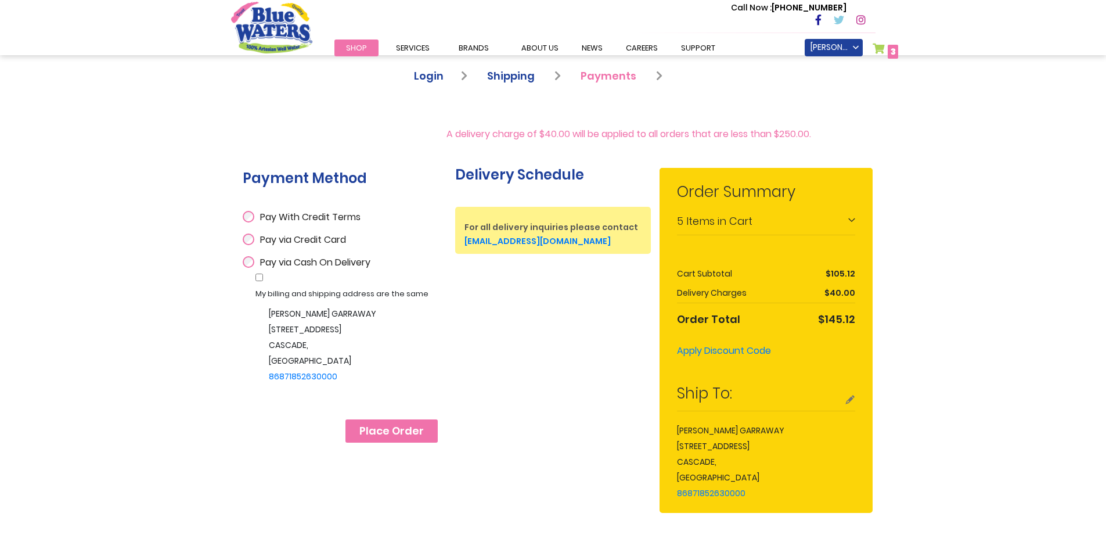
scroll to position [111, 0]
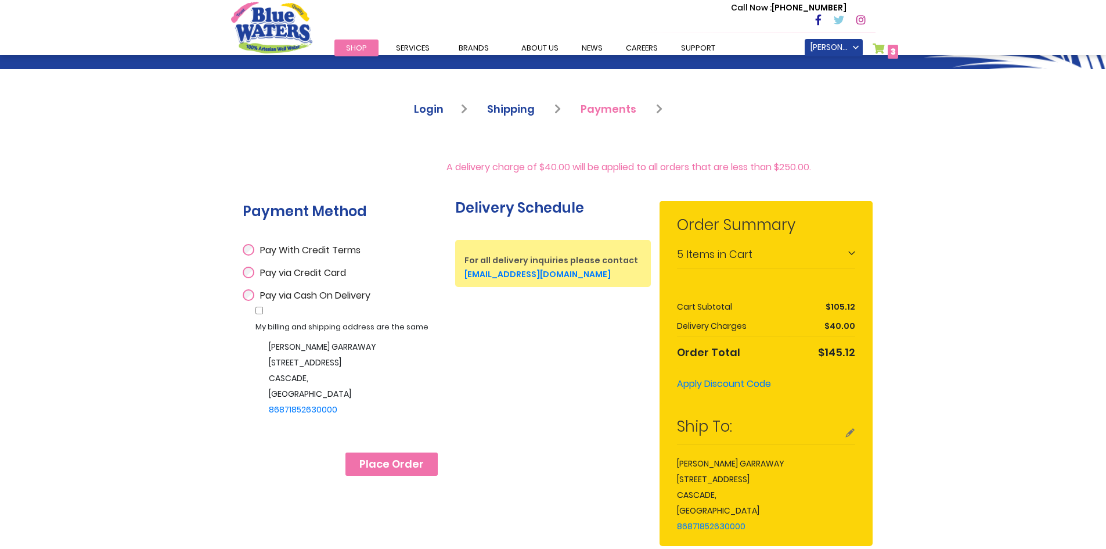
click at [881, 49] on link "My Cart 3 3 items" at bounding box center [886, 51] width 26 height 17
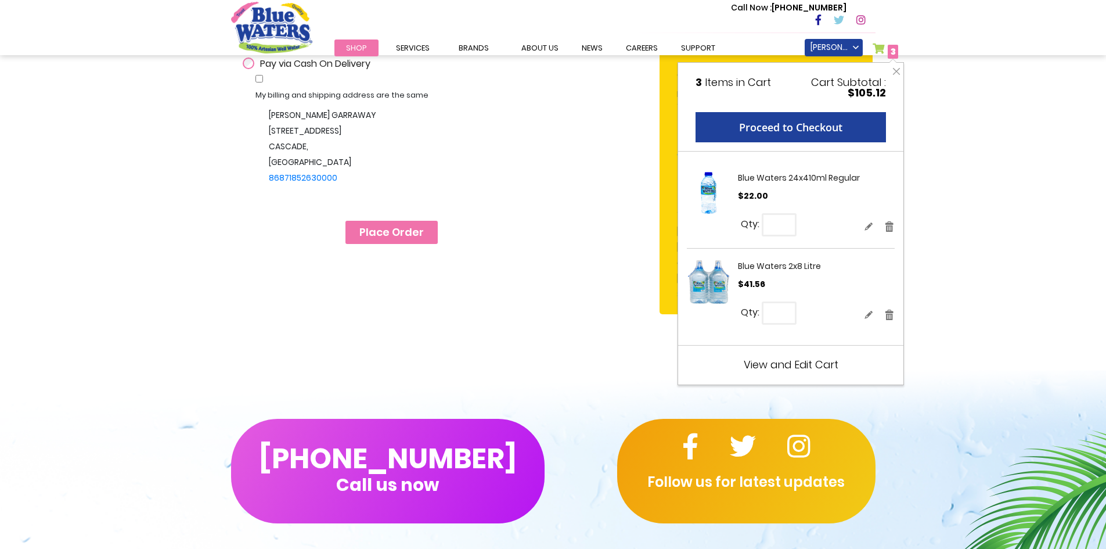
scroll to position [343, 0]
click at [534, 181] on div "Sign In Close Sign In Email Address Password Sign In" at bounding box center [553, 81] width 639 height 488
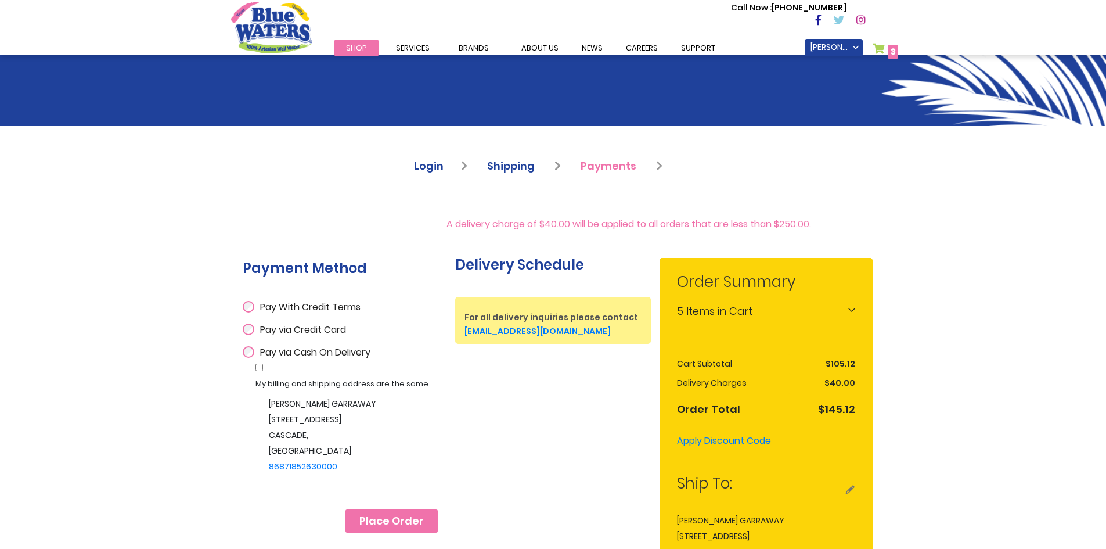
scroll to position [53, 0]
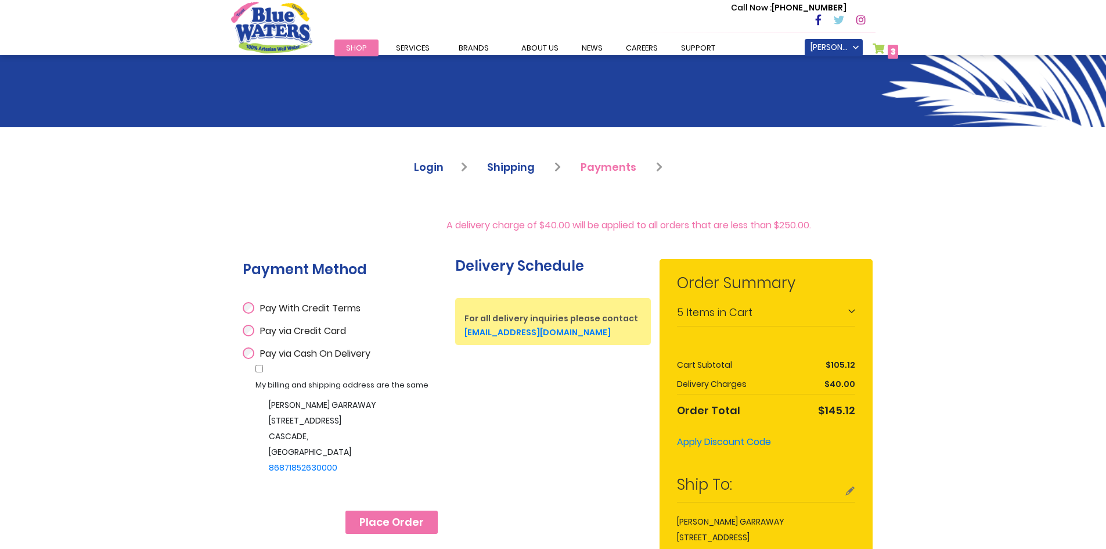
click at [351, 44] on span "Shop" at bounding box center [356, 47] width 21 height 11
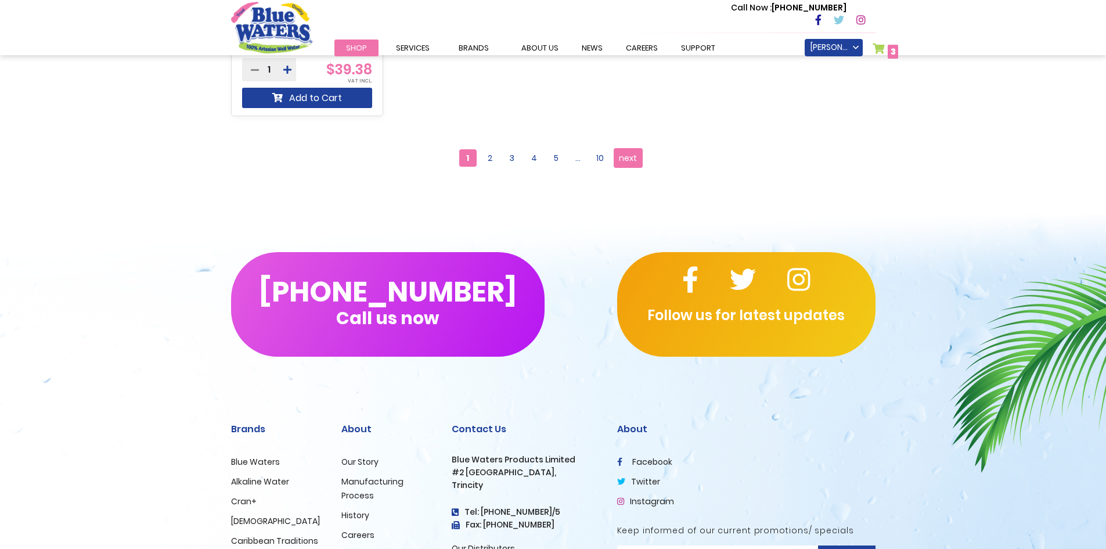
scroll to position [1220, 0]
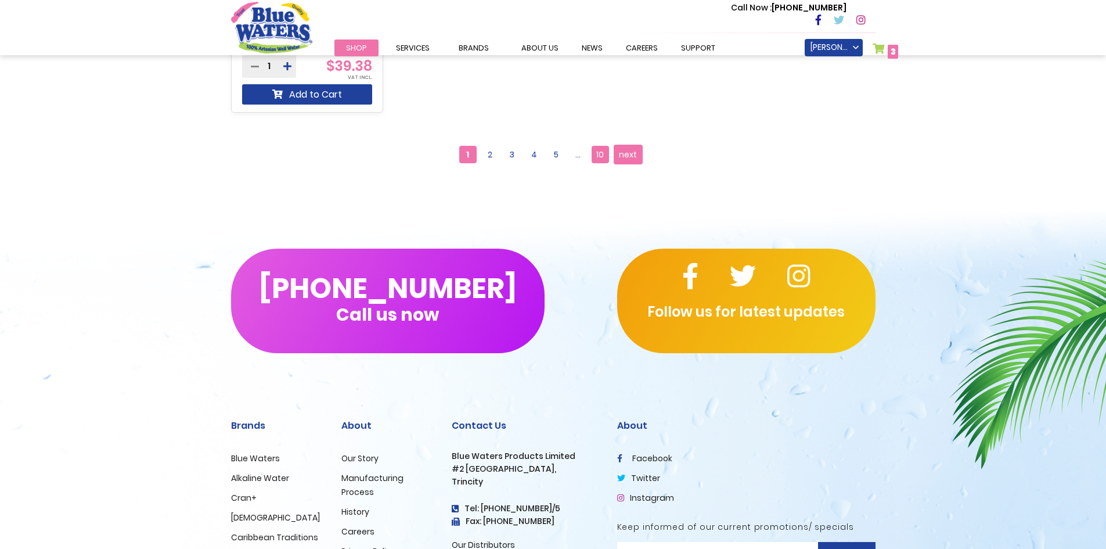
click at [596, 154] on span "10" at bounding box center [600, 154] width 17 height 17
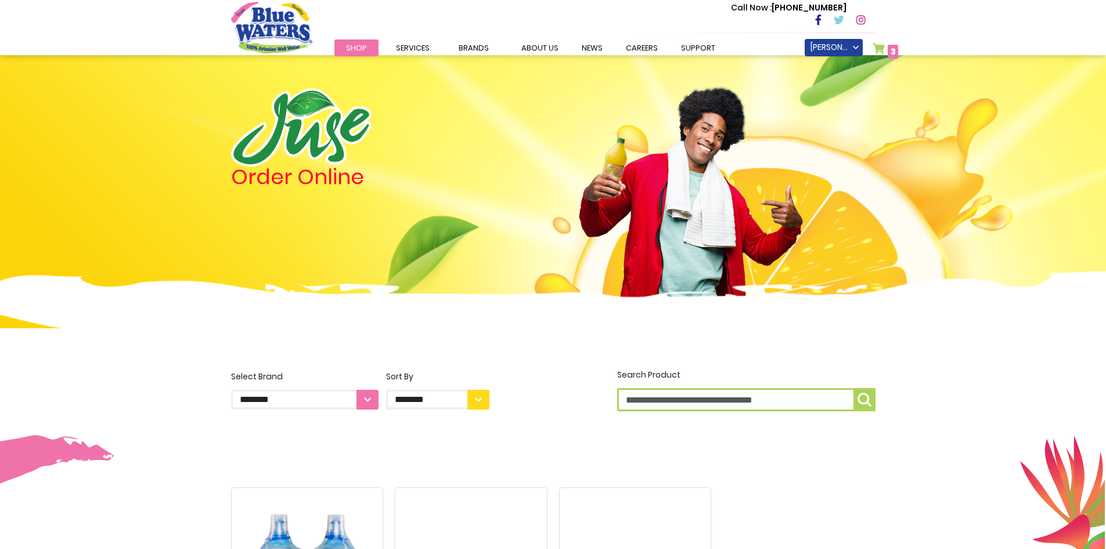
scroll to position [348, 0]
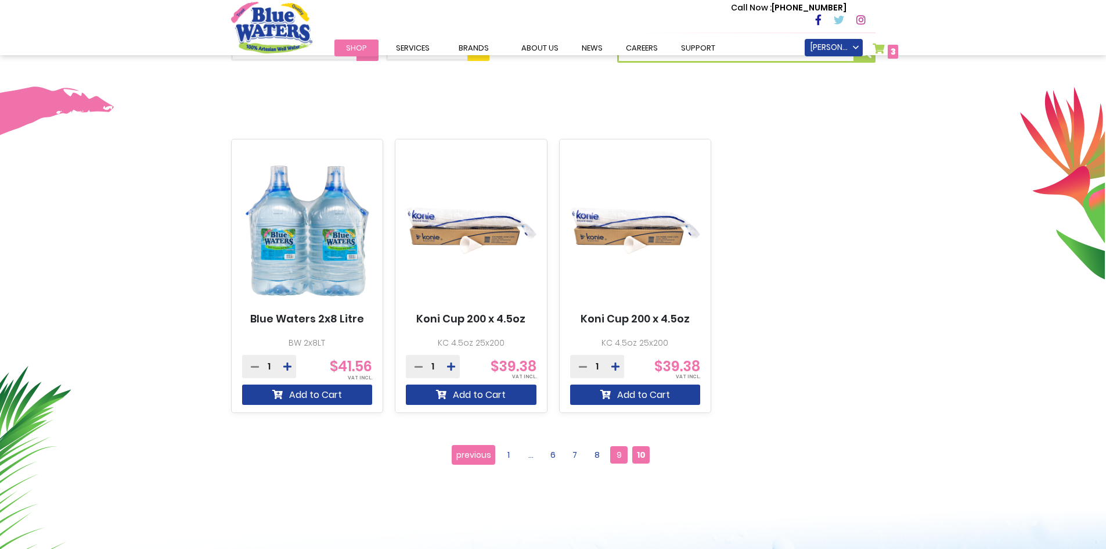
click at [618, 456] on span "9" at bounding box center [618, 454] width 17 height 17
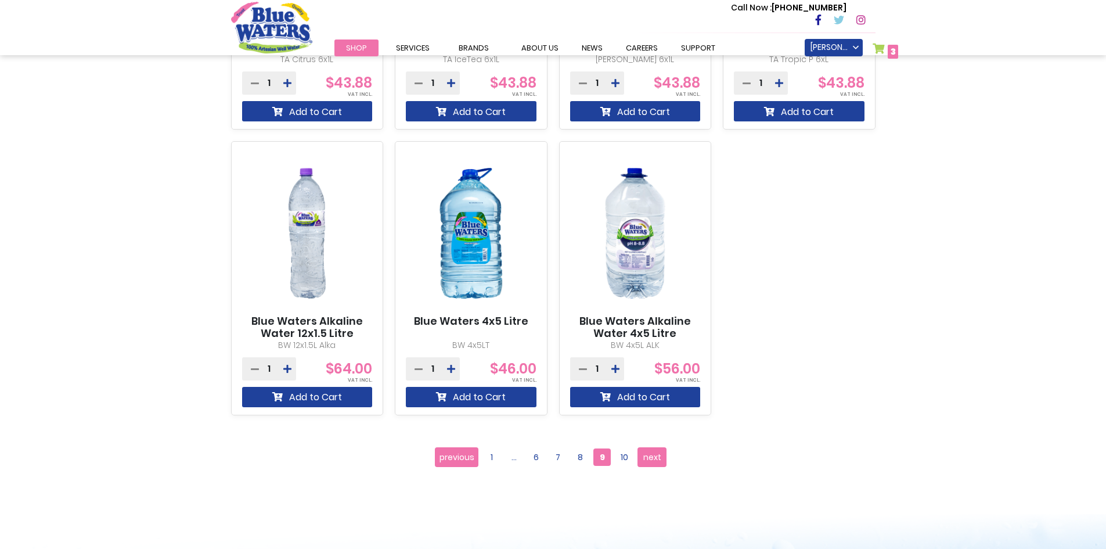
scroll to position [987, 0]
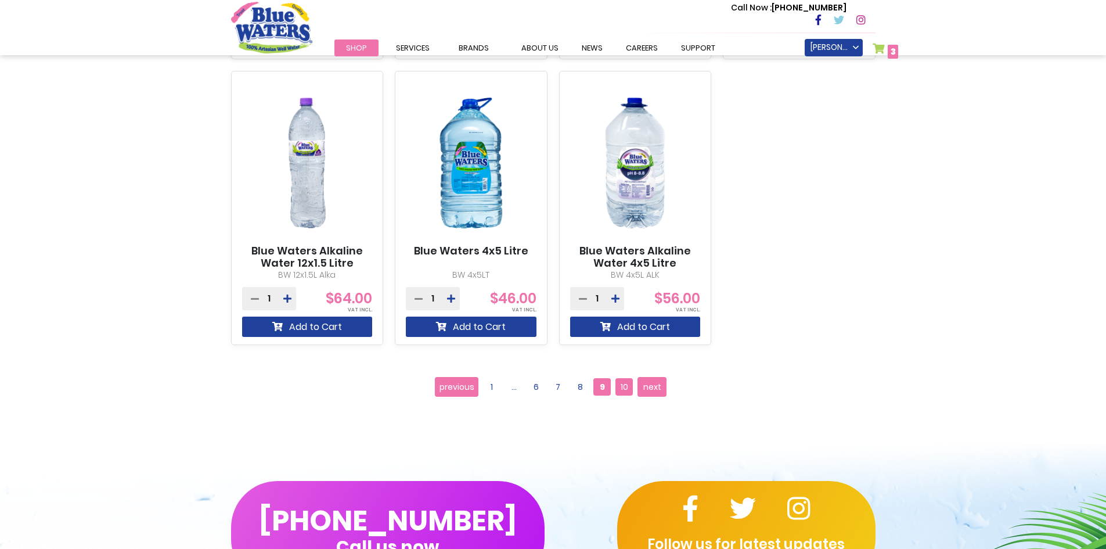
click at [624, 382] on span "10" at bounding box center [624, 386] width 17 height 17
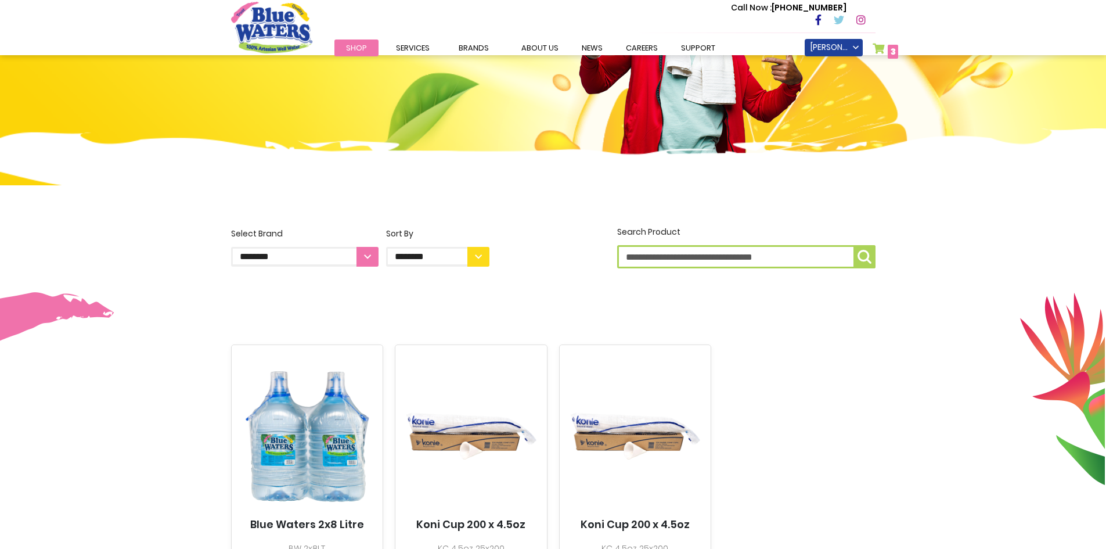
scroll to position [116, 0]
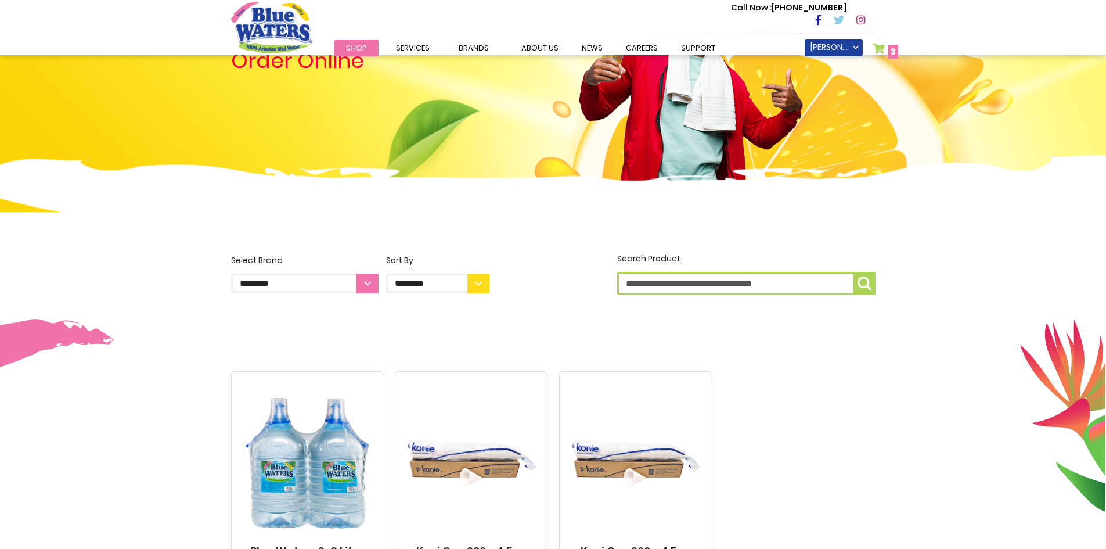
click at [742, 278] on input "Search Product" at bounding box center [746, 283] width 258 height 23
type input "**********"
click at [868, 283] on img "submit" at bounding box center [865, 283] width 14 height 14
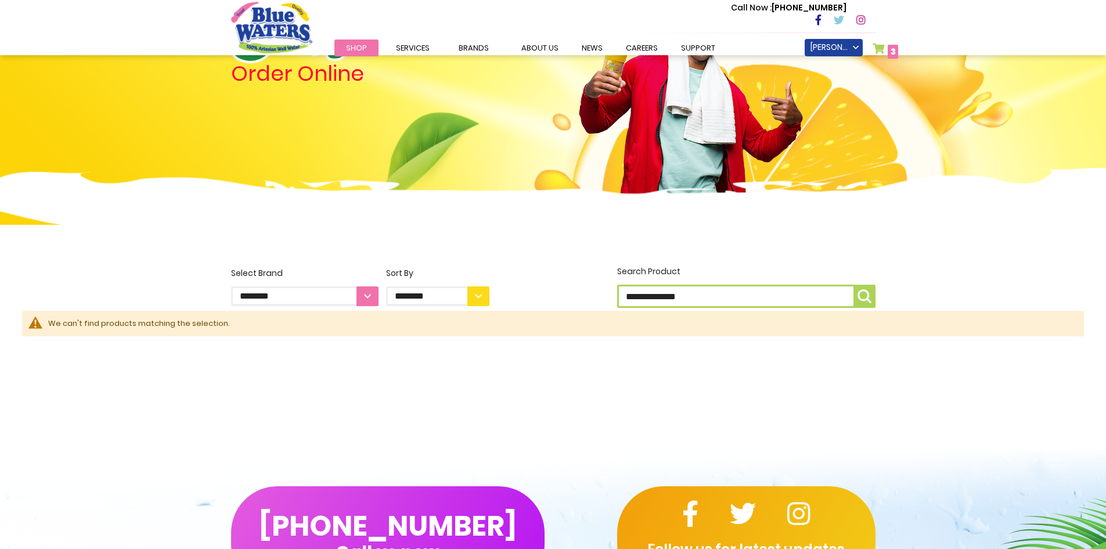
scroll to position [116, 0]
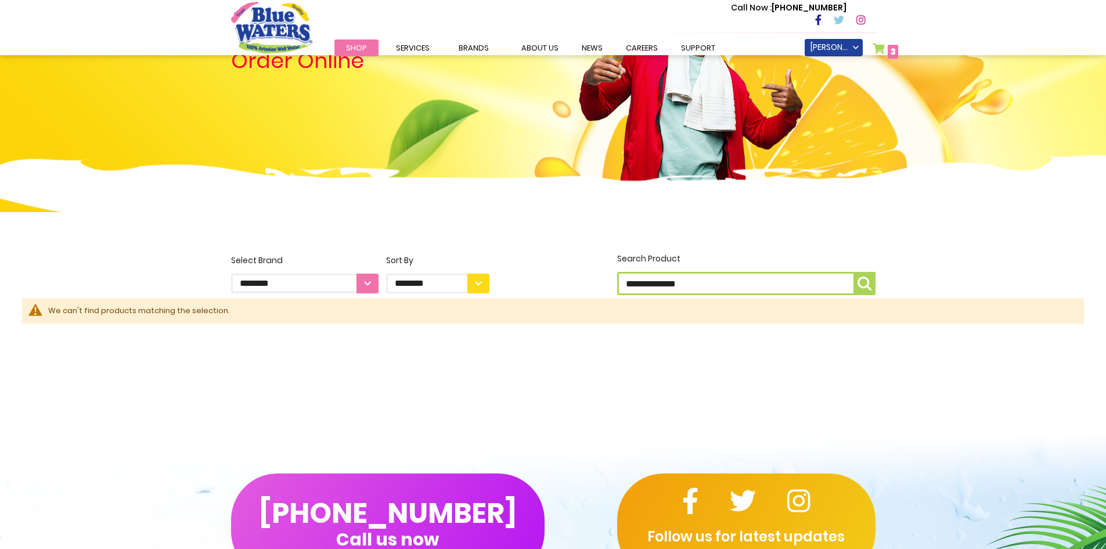
click at [485, 278] on select "**********" at bounding box center [437, 284] width 103 height 20
select select "*****"
click at [386, 274] on select "**********" at bounding box center [437, 284] width 103 height 20
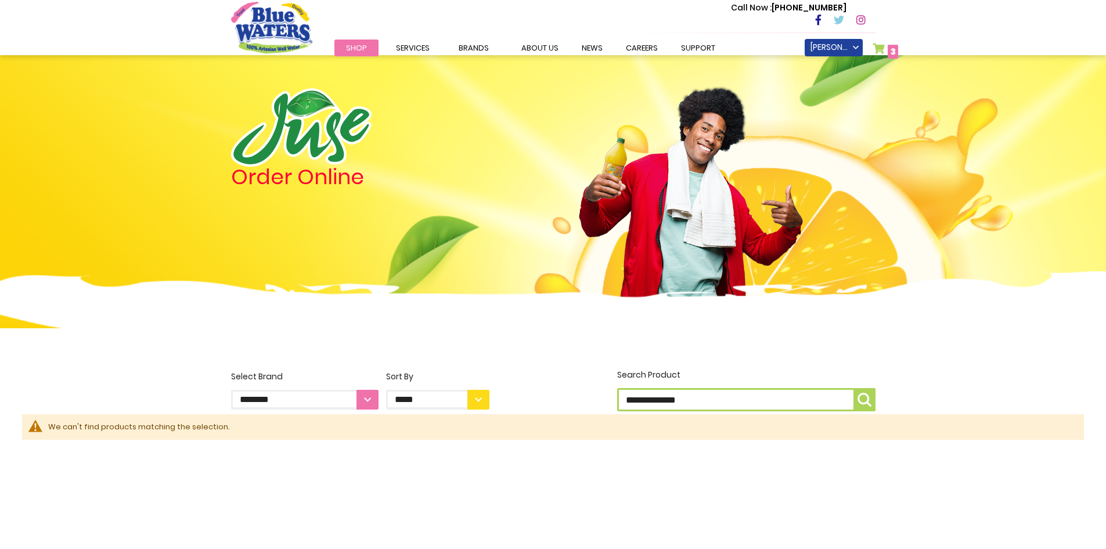
scroll to position [232, 0]
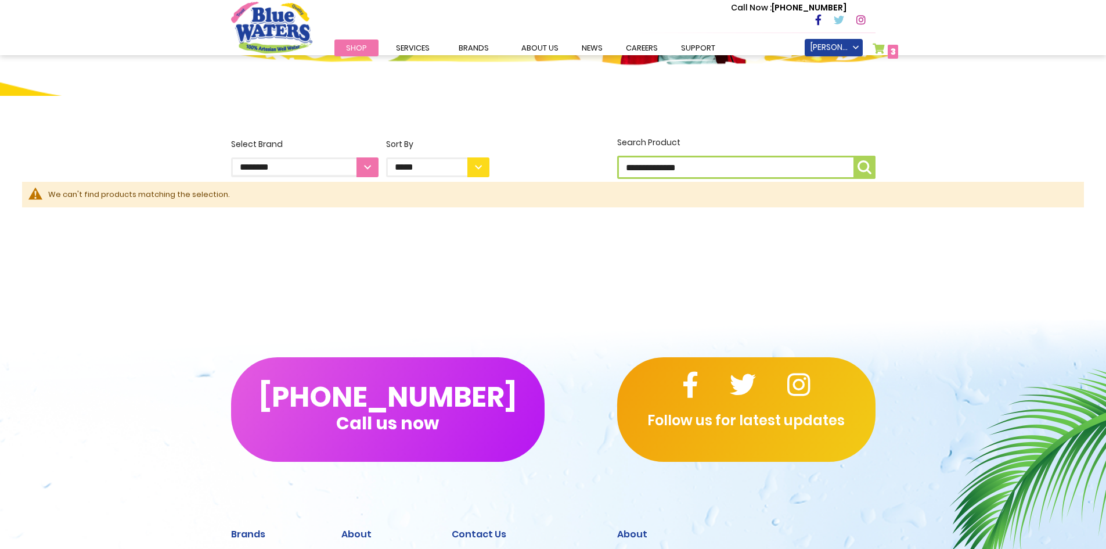
click at [480, 167] on select "**********" at bounding box center [437, 167] width 103 height 20
select select "********"
click at [386, 157] on select "**********" at bounding box center [437, 167] width 103 height 20
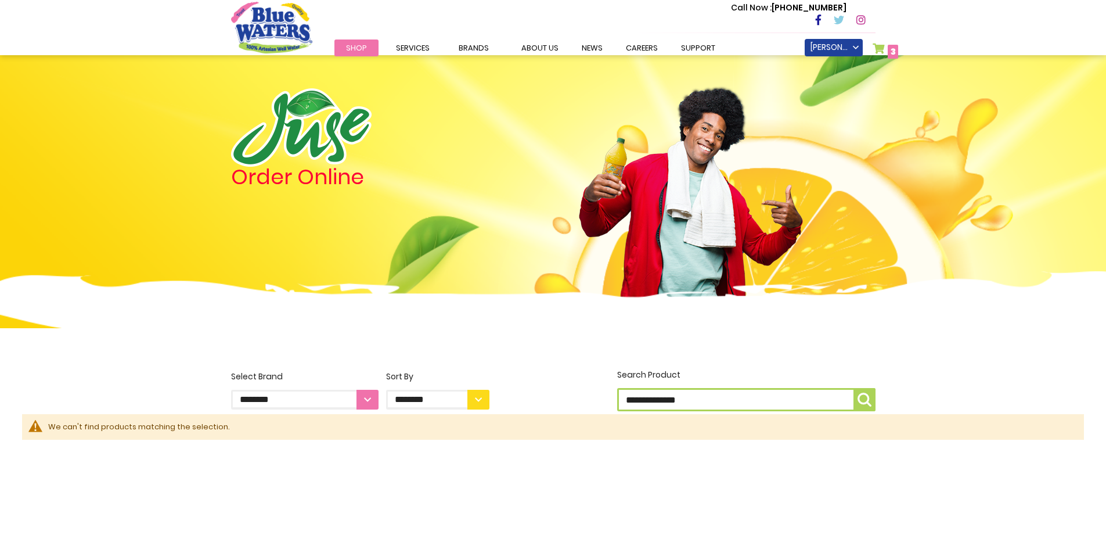
scroll to position [175, 0]
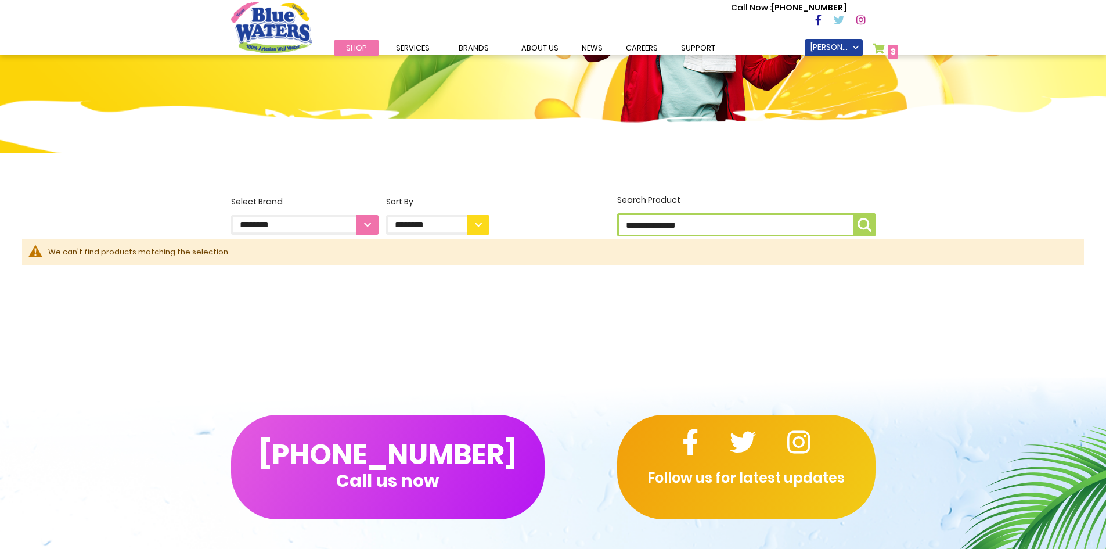
click at [779, 225] on input "**********" at bounding box center [746, 224] width 258 height 23
click at [649, 225] on input "**********" at bounding box center [746, 224] width 258 height 23
type input "**********"
click at [863, 223] on img "submit" at bounding box center [865, 225] width 14 height 14
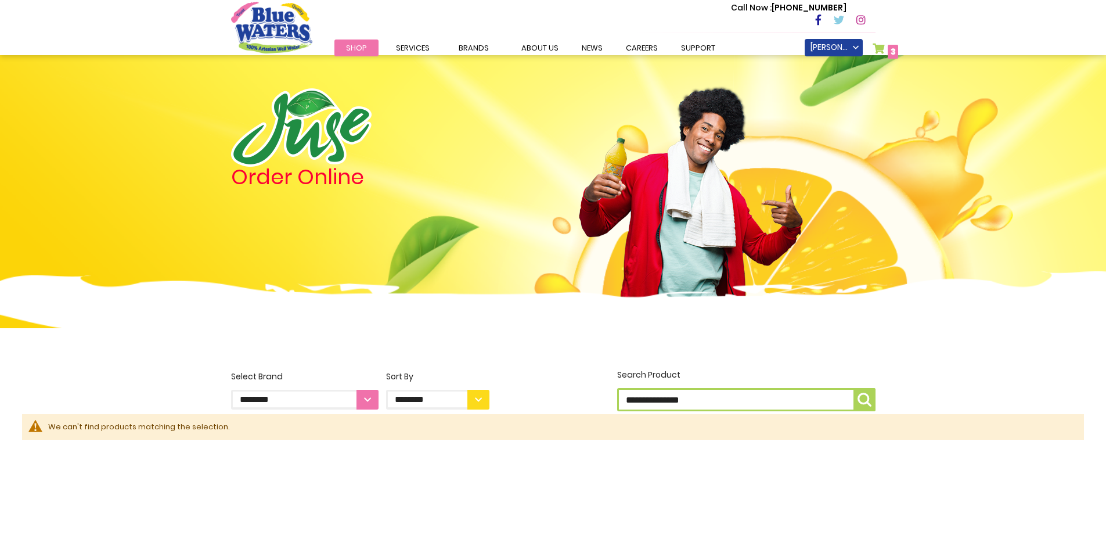
scroll to position [233, 0]
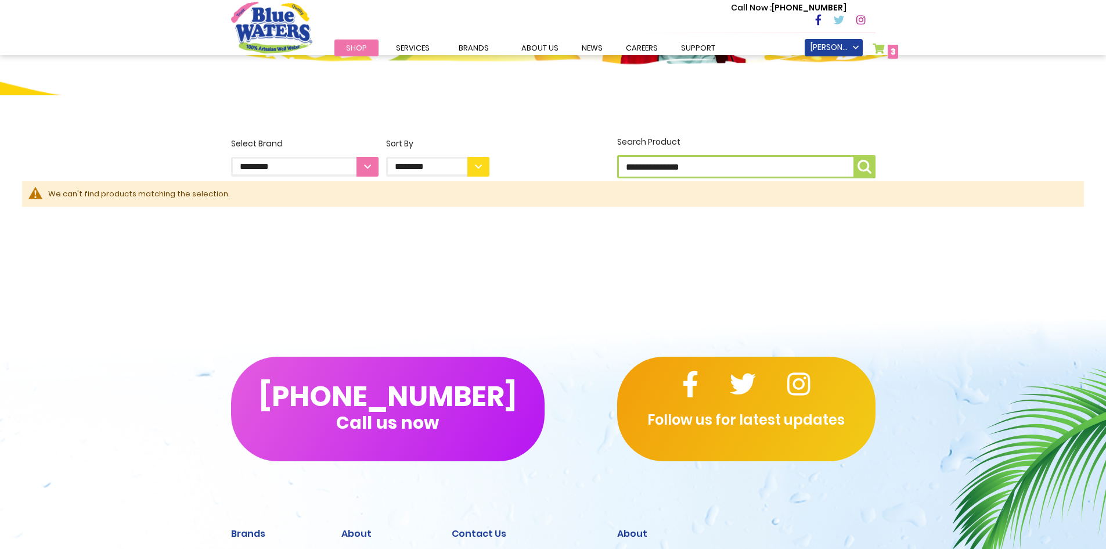
click at [596, 167] on div "**********" at bounding box center [553, 158] width 662 height 45
type input "**********"
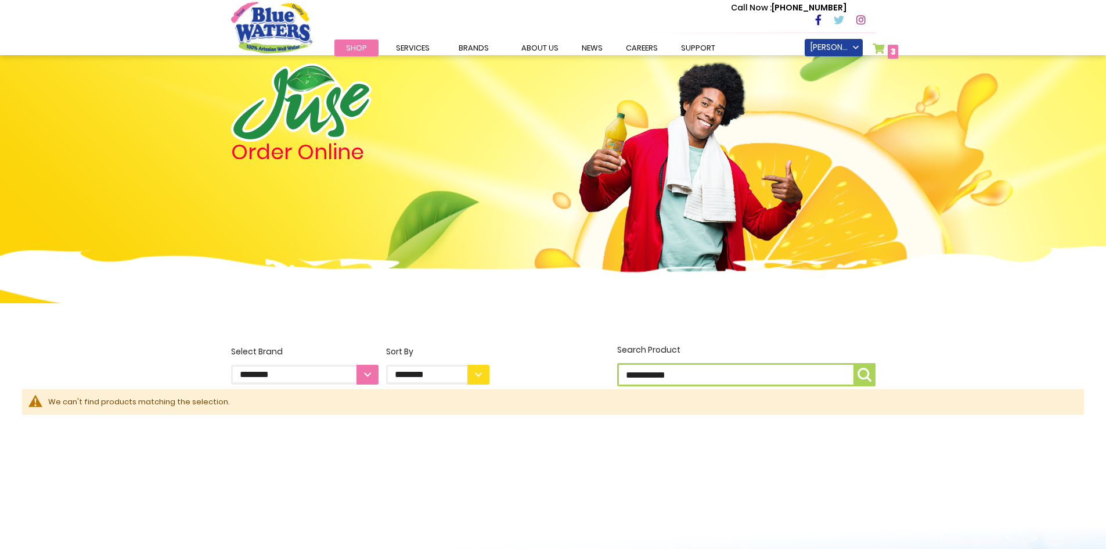
scroll to position [1, 0]
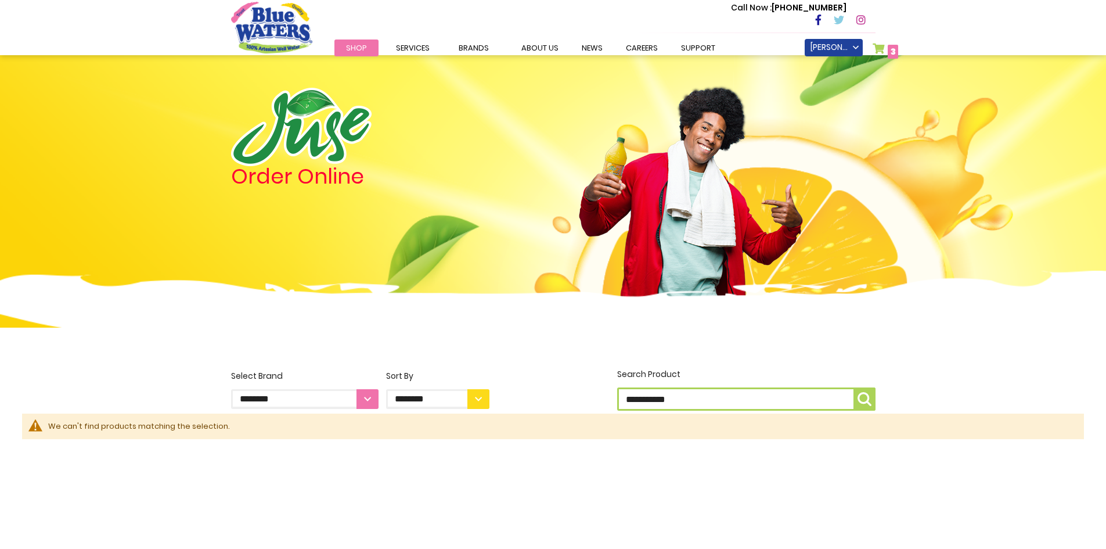
click at [349, 49] on span "Shop" at bounding box center [356, 47] width 21 height 11
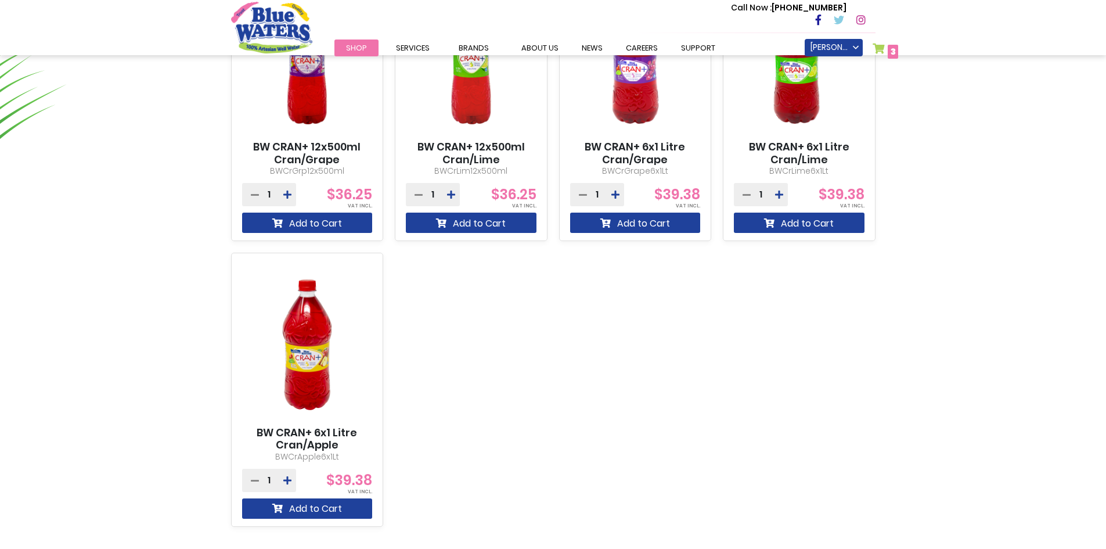
scroll to position [871, 0]
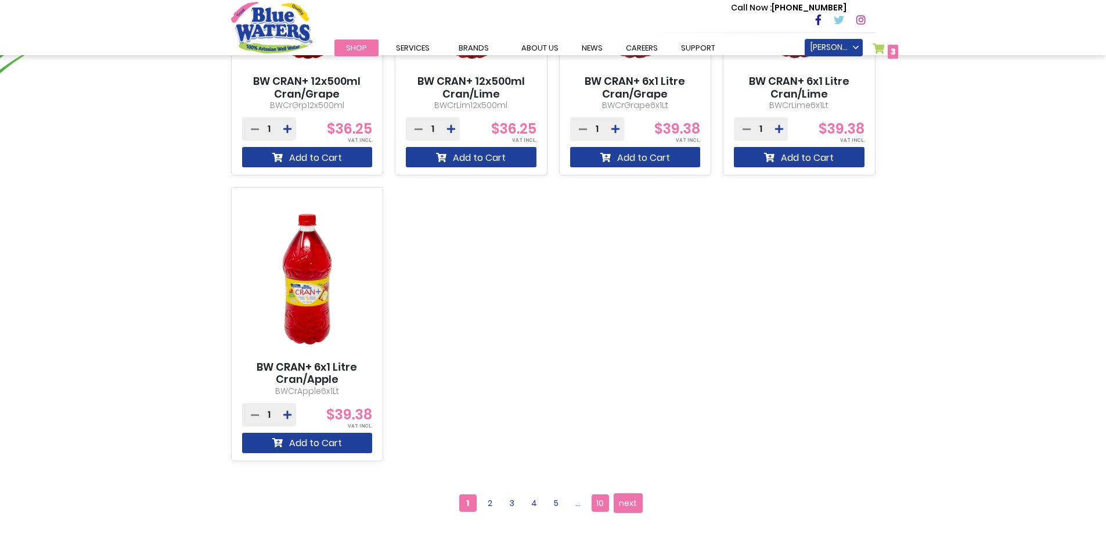
click at [599, 505] on span "10" at bounding box center [600, 502] width 17 height 17
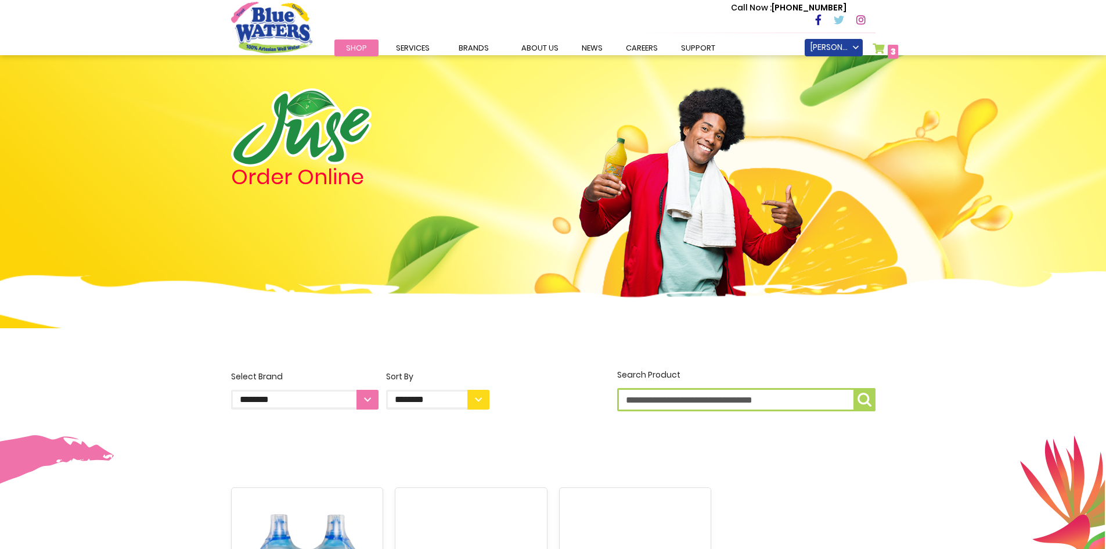
scroll to position [349, 0]
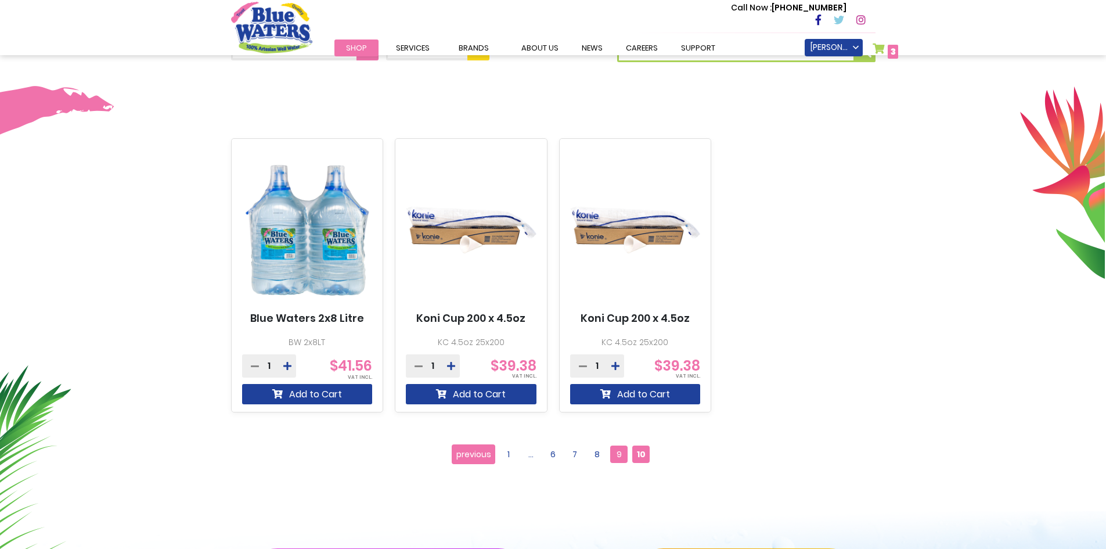
click at [613, 452] on span "9" at bounding box center [618, 453] width 17 height 17
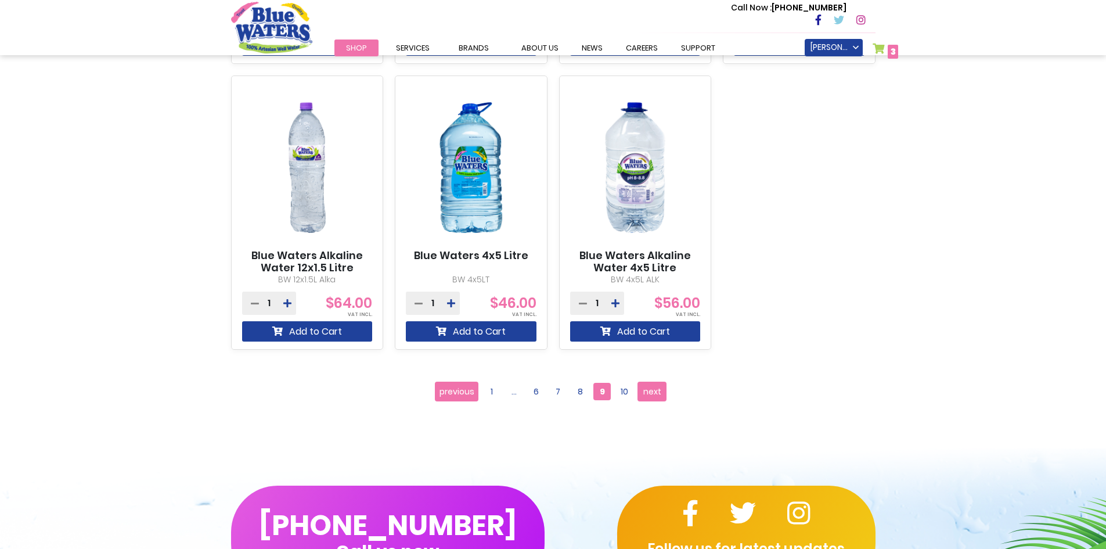
scroll to position [987, 0]
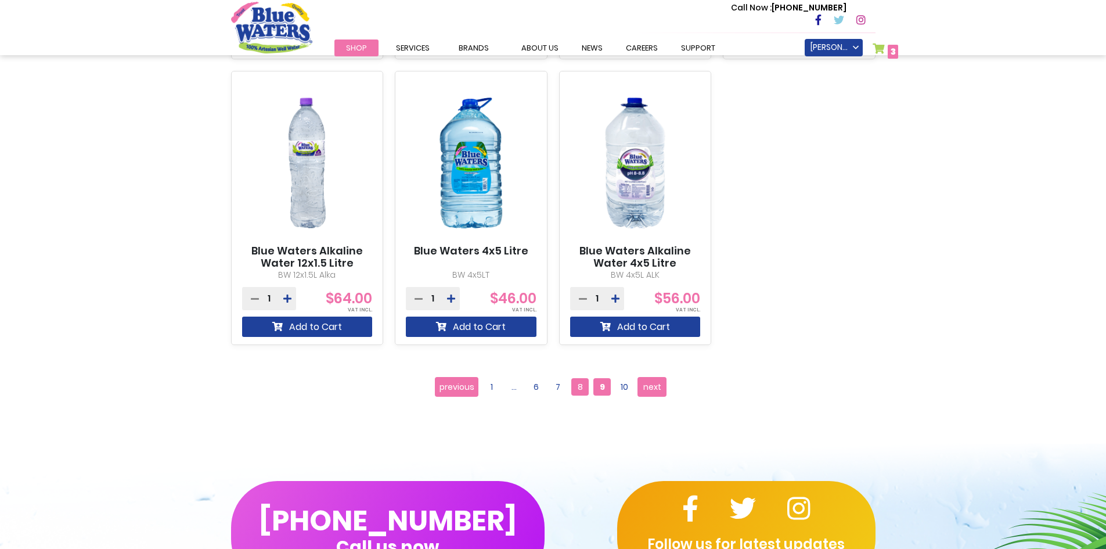
click at [575, 384] on span "8" at bounding box center [579, 386] width 17 height 17
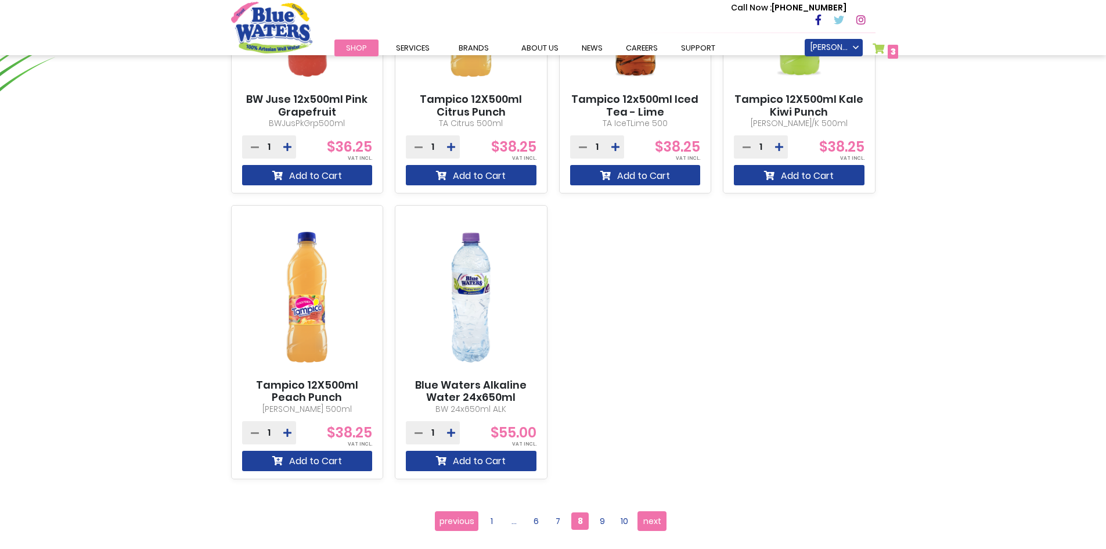
scroll to position [871, 0]
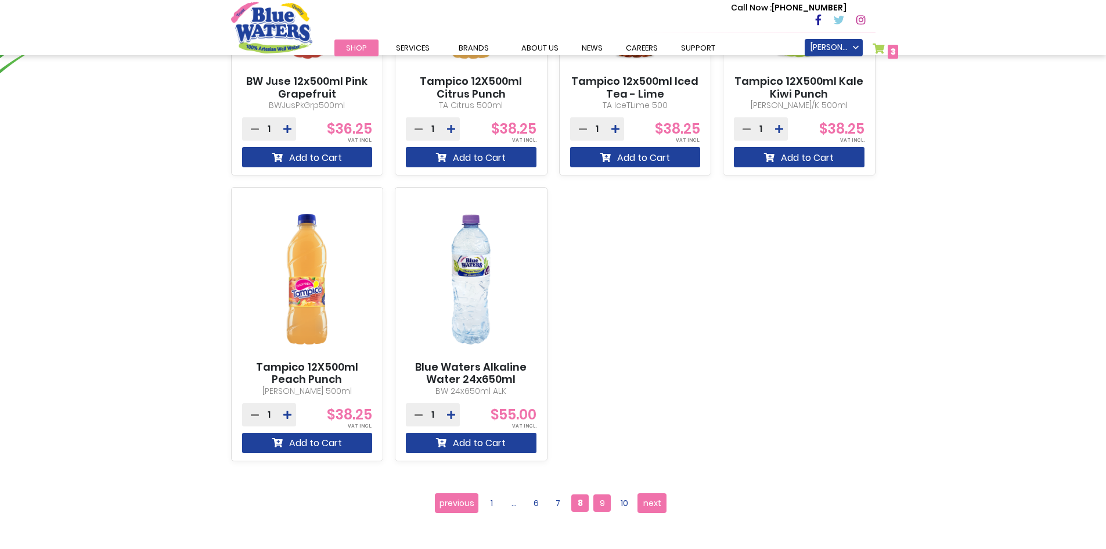
click at [599, 500] on span "9" at bounding box center [602, 502] width 17 height 17
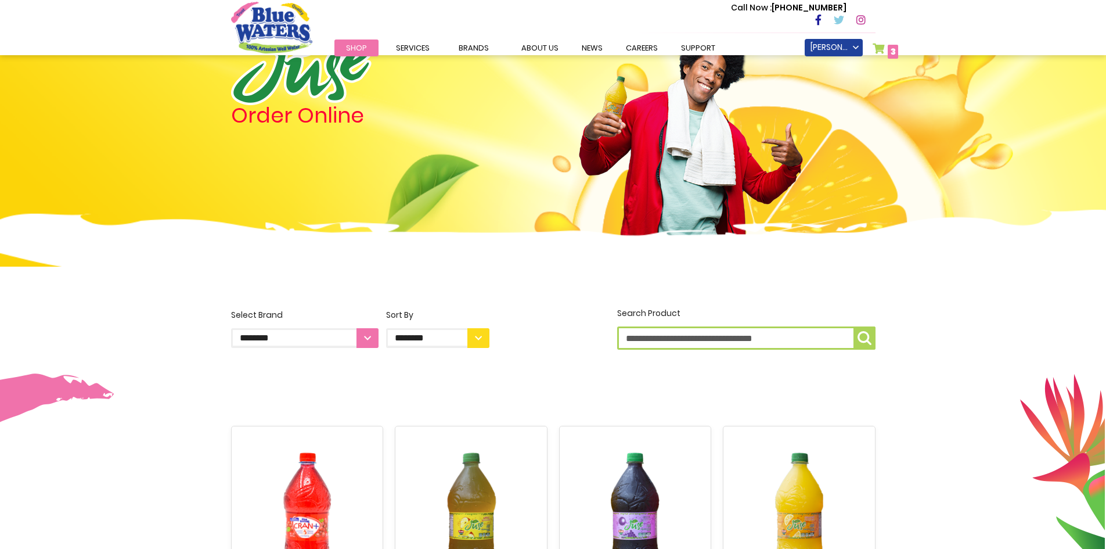
scroll to position [58, 0]
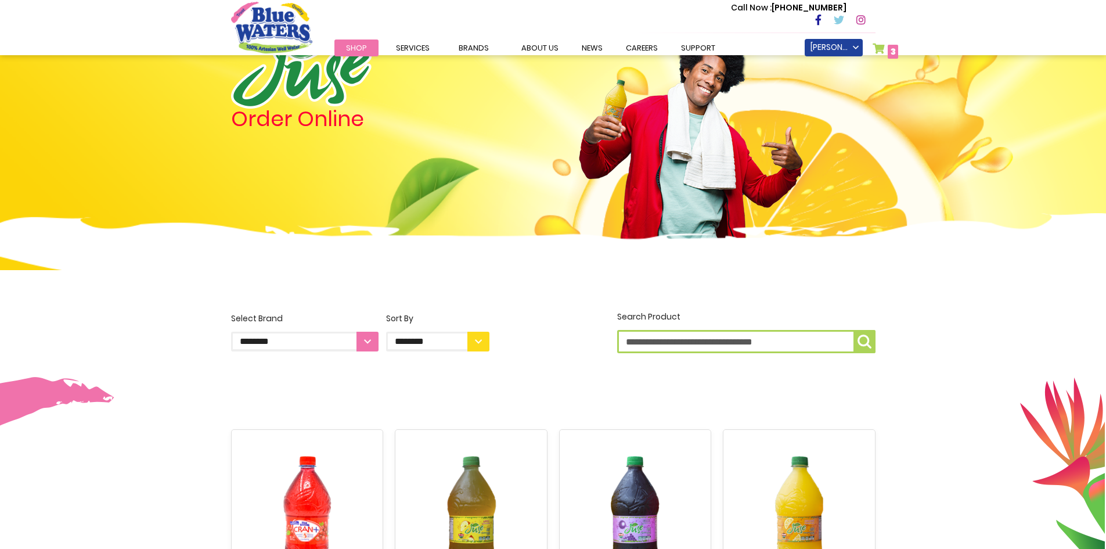
click at [779, 344] on input "Search Product" at bounding box center [746, 341] width 258 height 23
type input "**********"
click at [864, 343] on img "submit" at bounding box center [865, 342] width 14 height 14
click at [825, 44] on link "[PERSON_NAME]" at bounding box center [834, 47] width 58 height 17
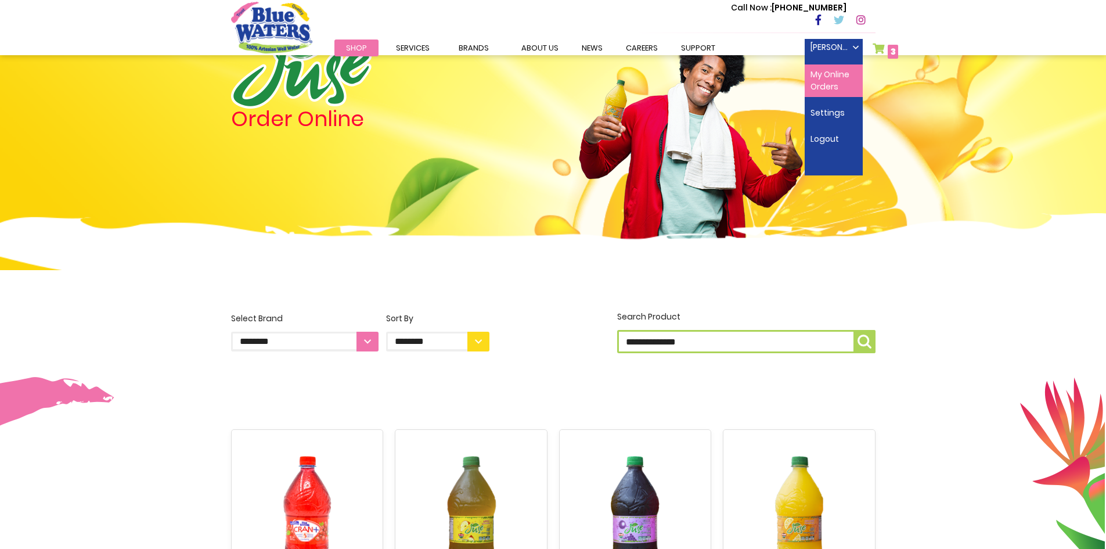
click at [825, 81] on link "My Online Orders" at bounding box center [834, 80] width 58 height 33
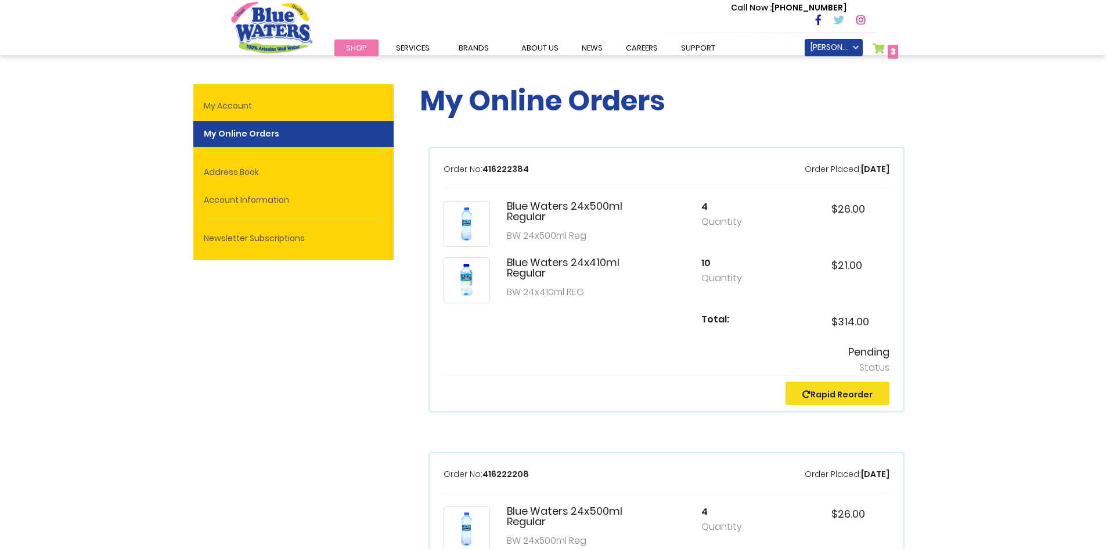
click at [355, 48] on span "Shop" at bounding box center [356, 47] width 21 height 11
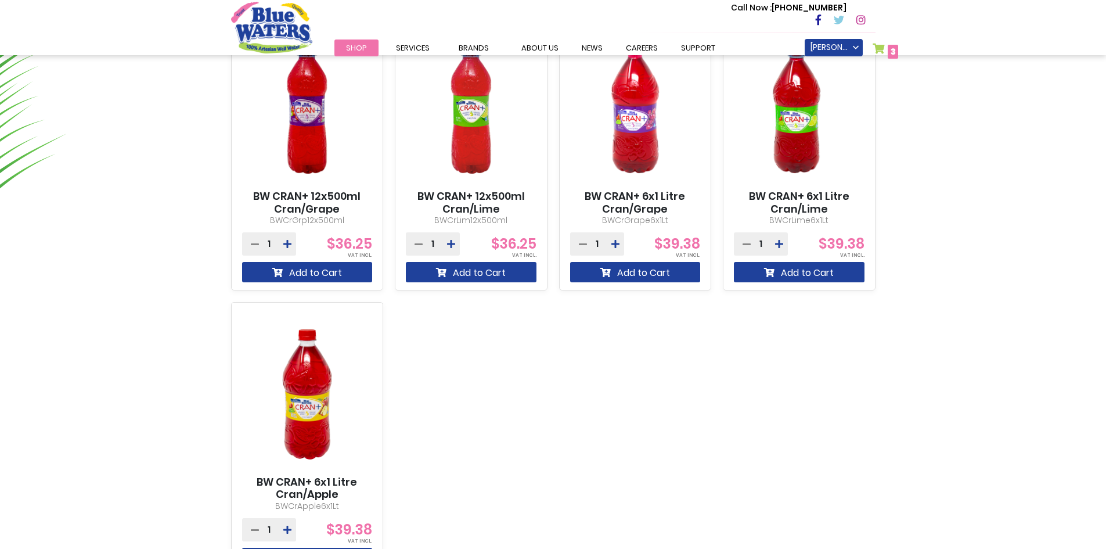
scroll to position [929, 0]
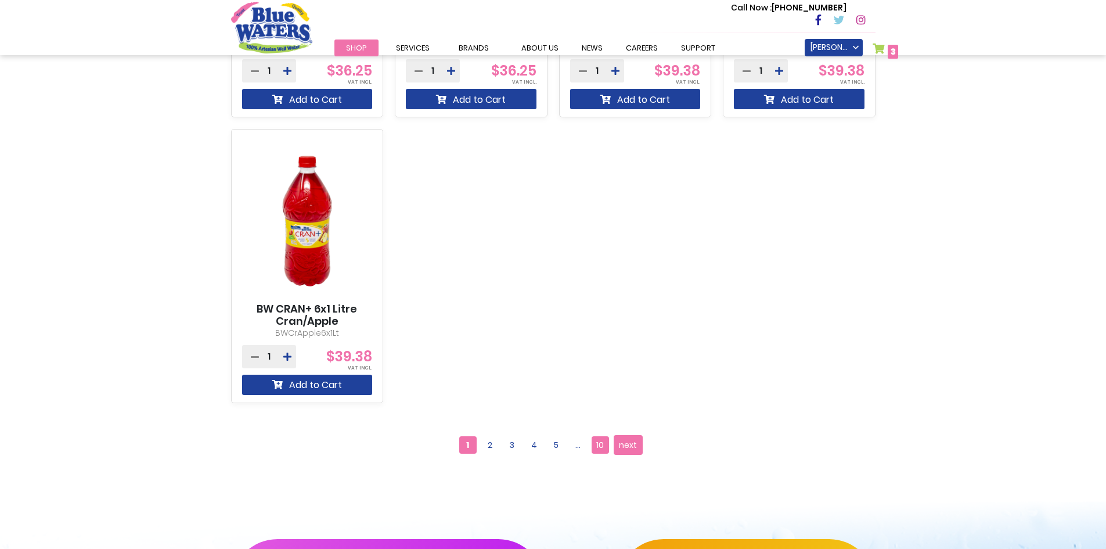
click at [598, 443] on span "10" at bounding box center [600, 444] width 17 height 17
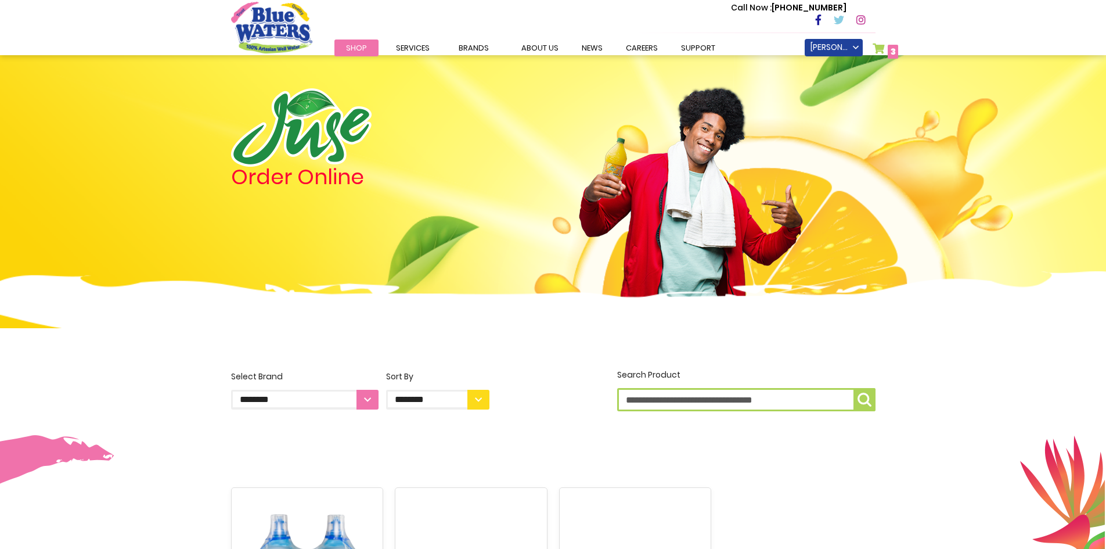
scroll to position [407, 0]
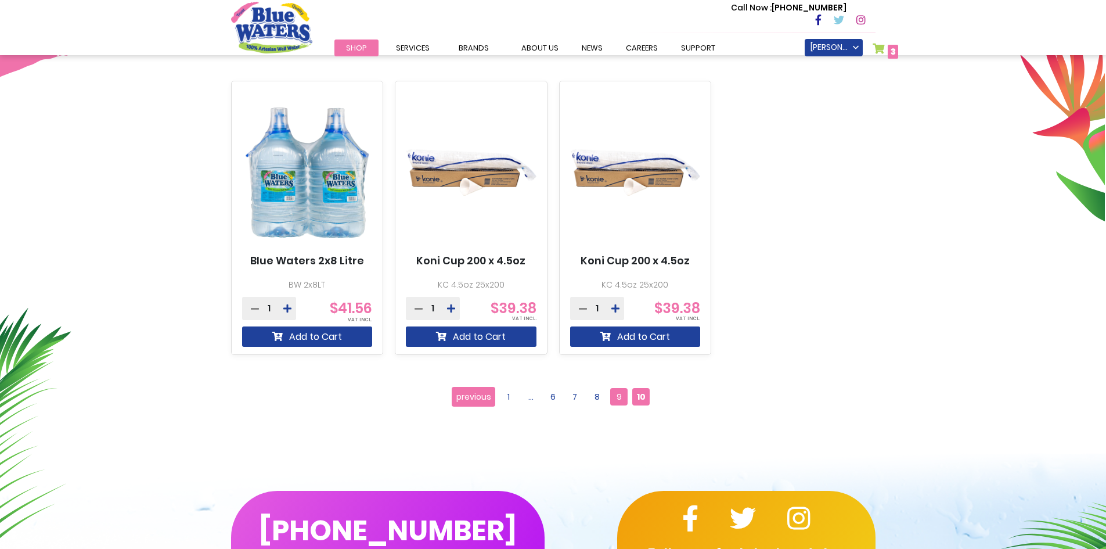
click at [612, 397] on span "9" at bounding box center [618, 396] width 17 height 17
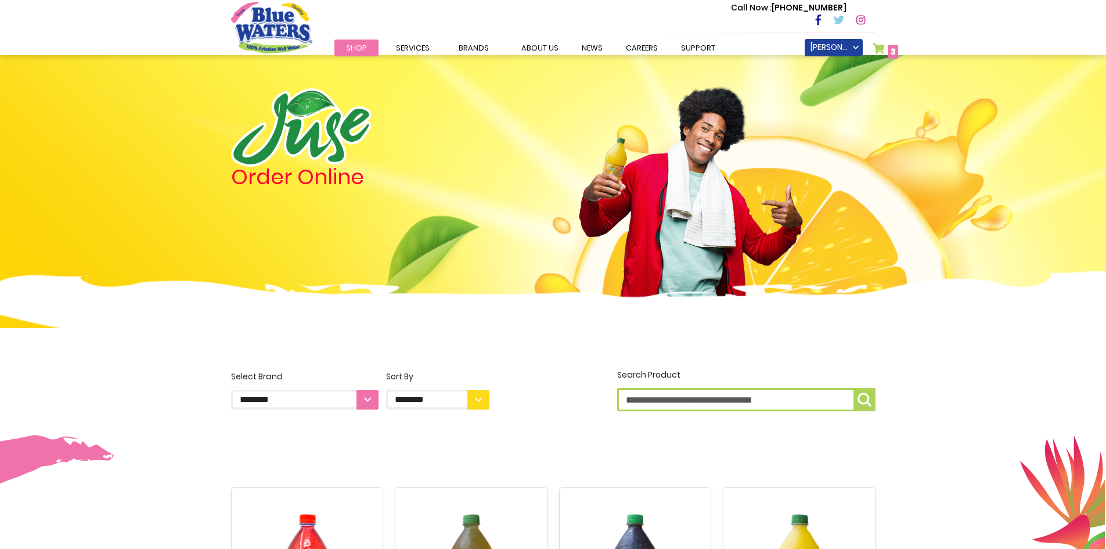
scroll to position [929, 0]
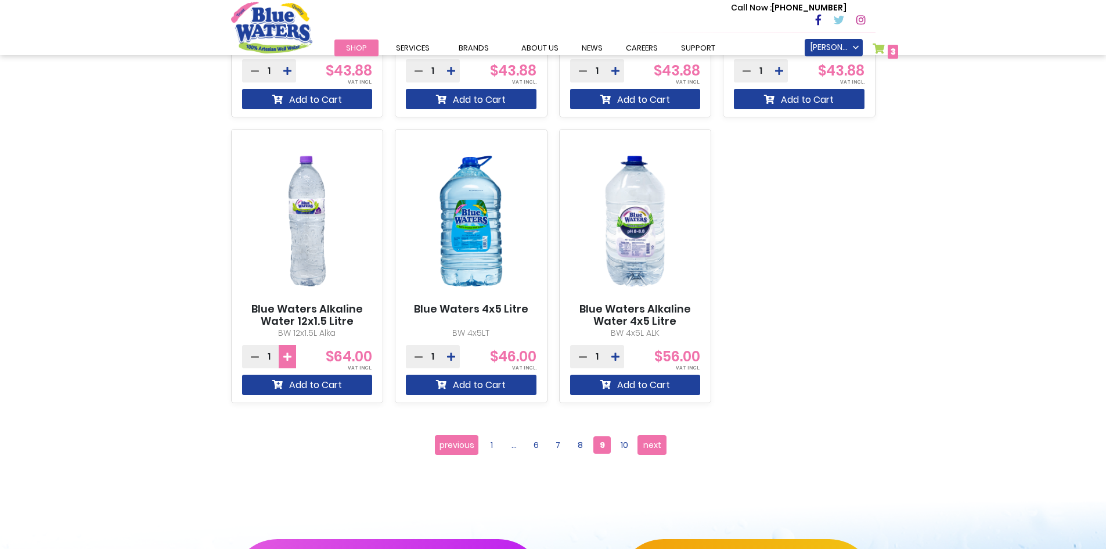
click at [285, 354] on icon at bounding box center [287, 356] width 8 height 9
click at [315, 383] on button "Add to Cart" at bounding box center [307, 385] width 131 height 20
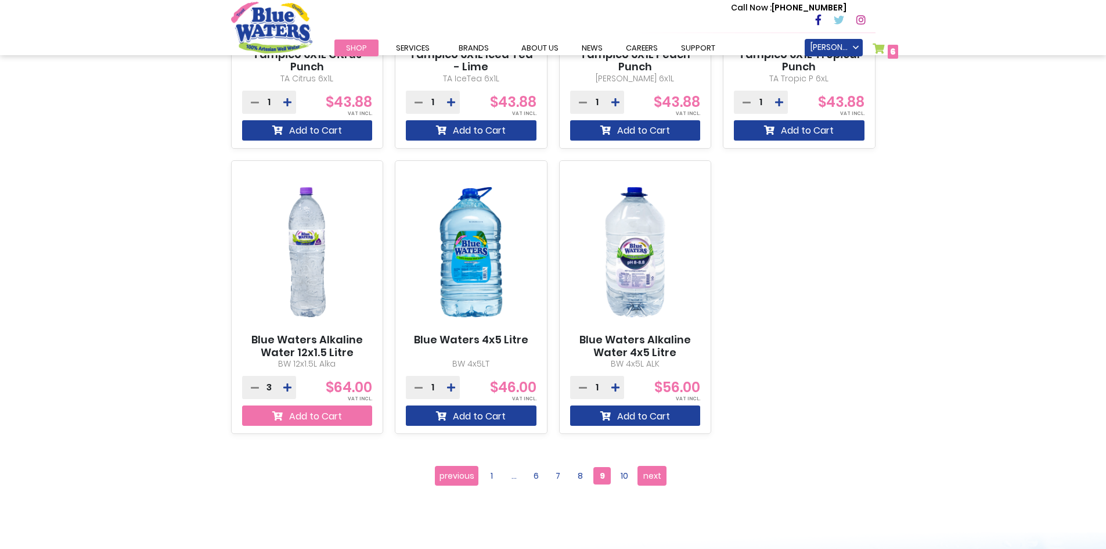
scroll to position [961, 0]
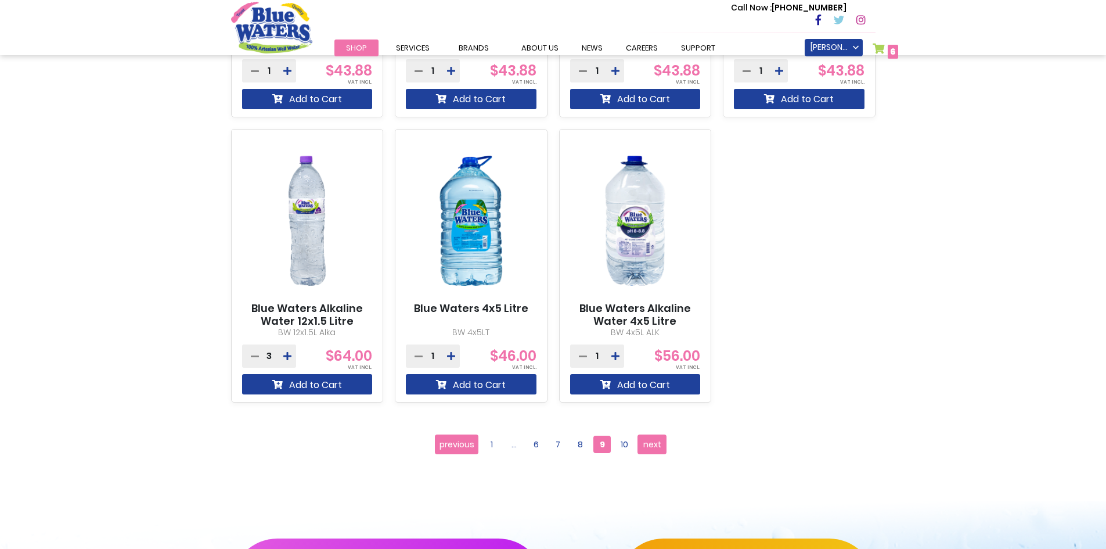
click at [886, 48] on link "My Cart 6 6 items" at bounding box center [886, 51] width 26 height 17
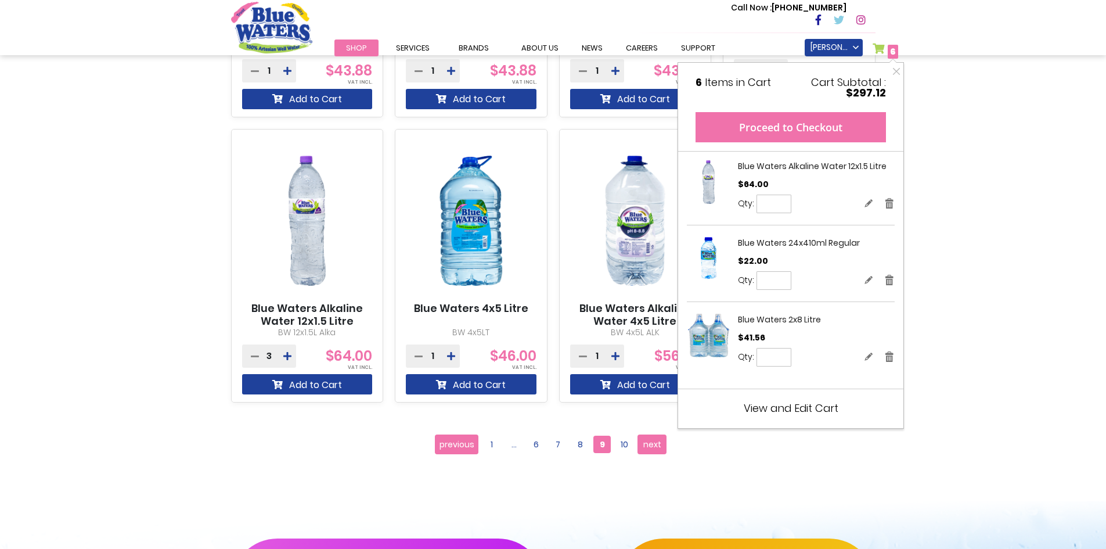
click at [785, 121] on button "Proceed to Checkout" at bounding box center [791, 127] width 190 height 30
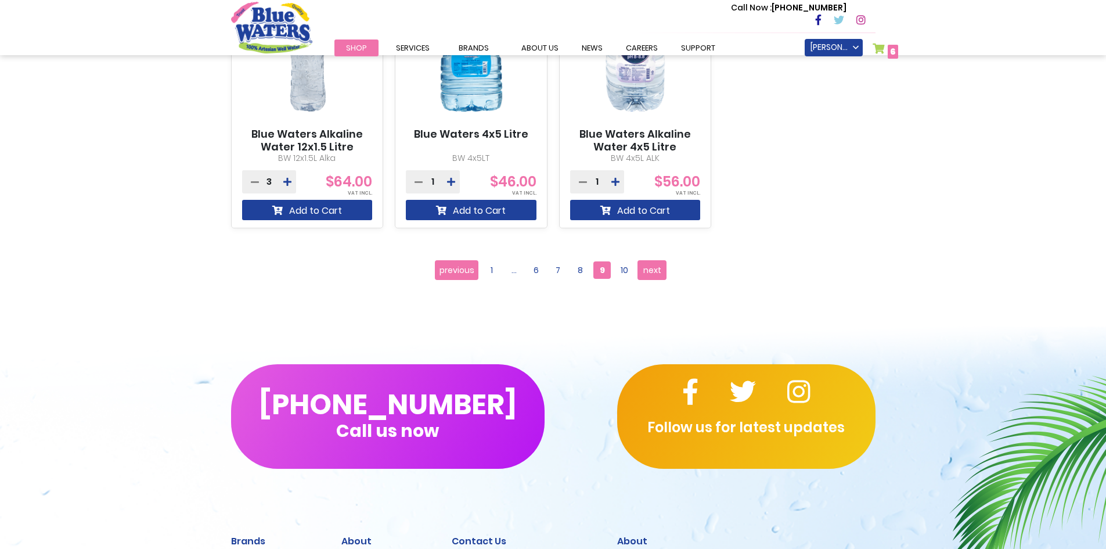
scroll to position [844, 0]
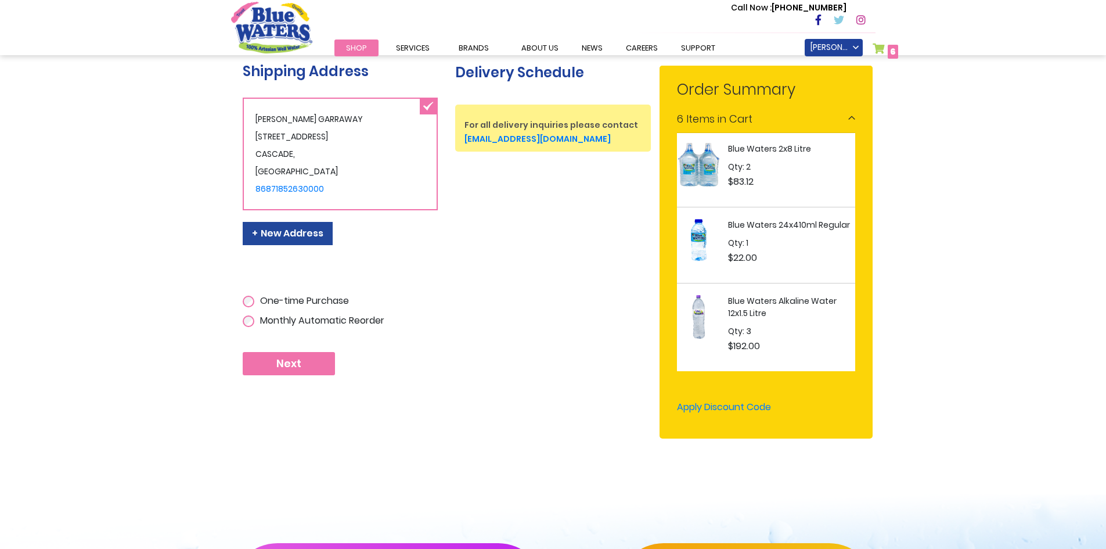
scroll to position [23, 0]
click at [296, 362] on span "Next" at bounding box center [288, 363] width 25 height 13
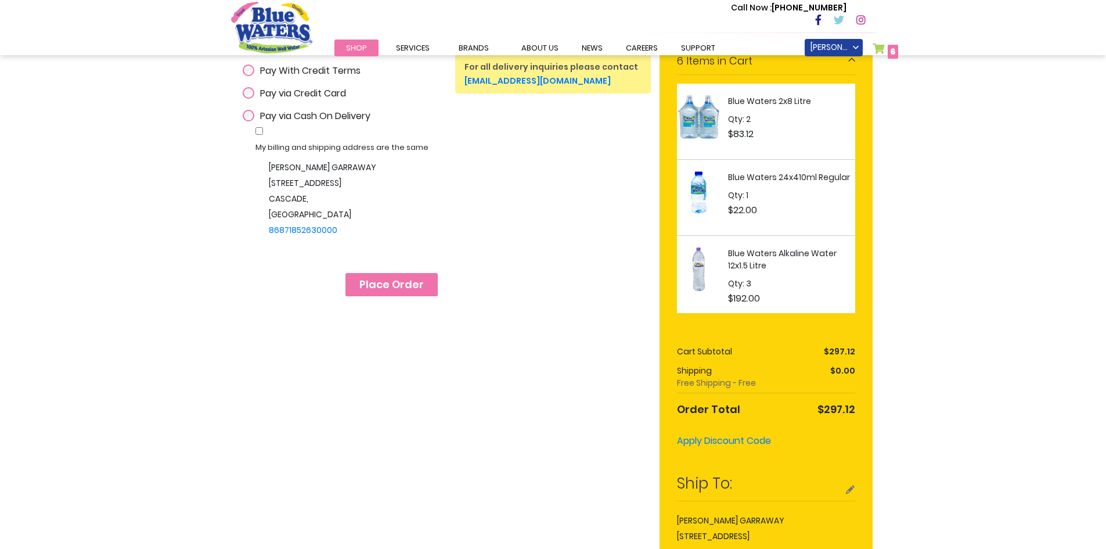
click at [404, 288] on span "Place Order" at bounding box center [391, 284] width 64 height 13
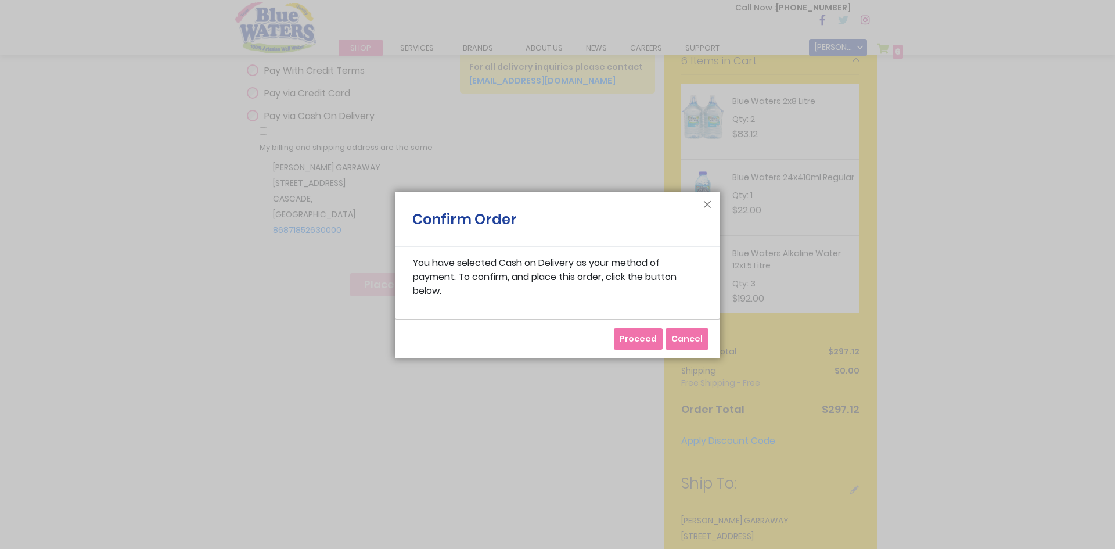
click at [642, 336] on span "Proceed" at bounding box center [638, 339] width 37 height 12
